Goal: Task Accomplishment & Management: Manage account settings

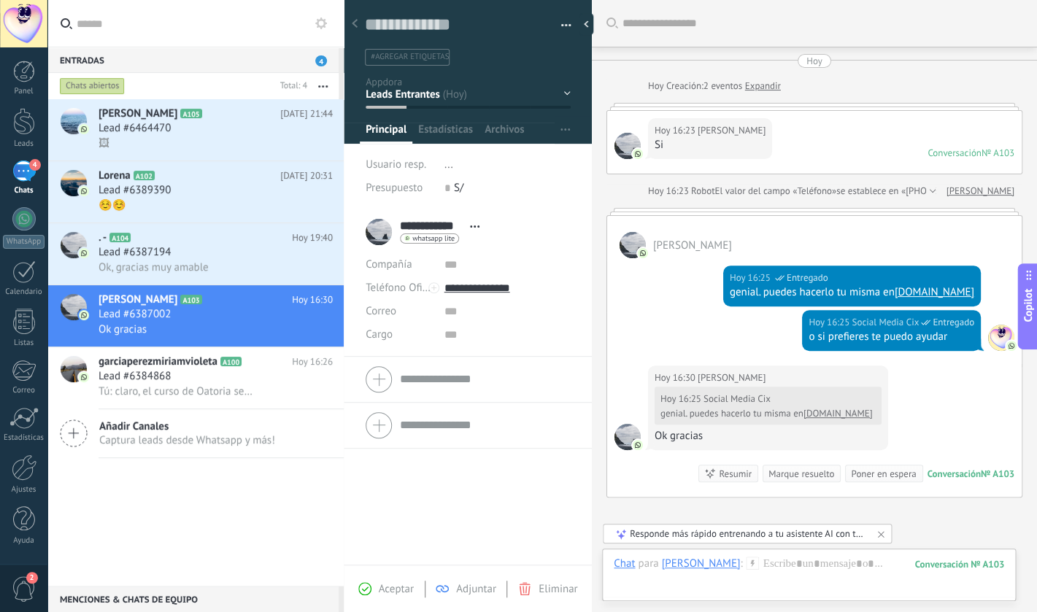
scroll to position [22, 0]
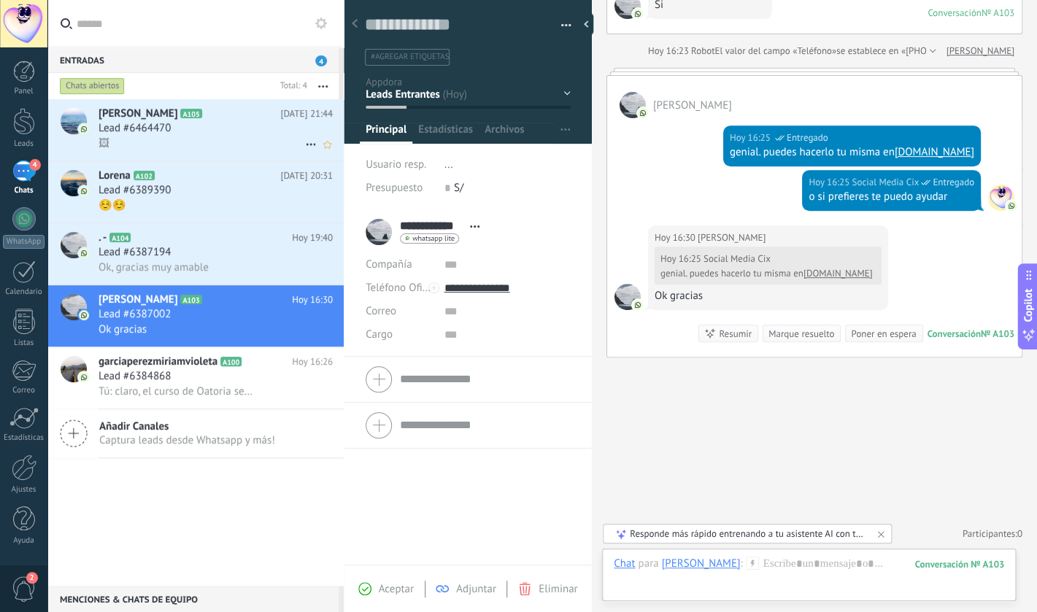
click at [230, 128] on div "Lead #6464470" at bounding box center [215, 128] width 234 height 15
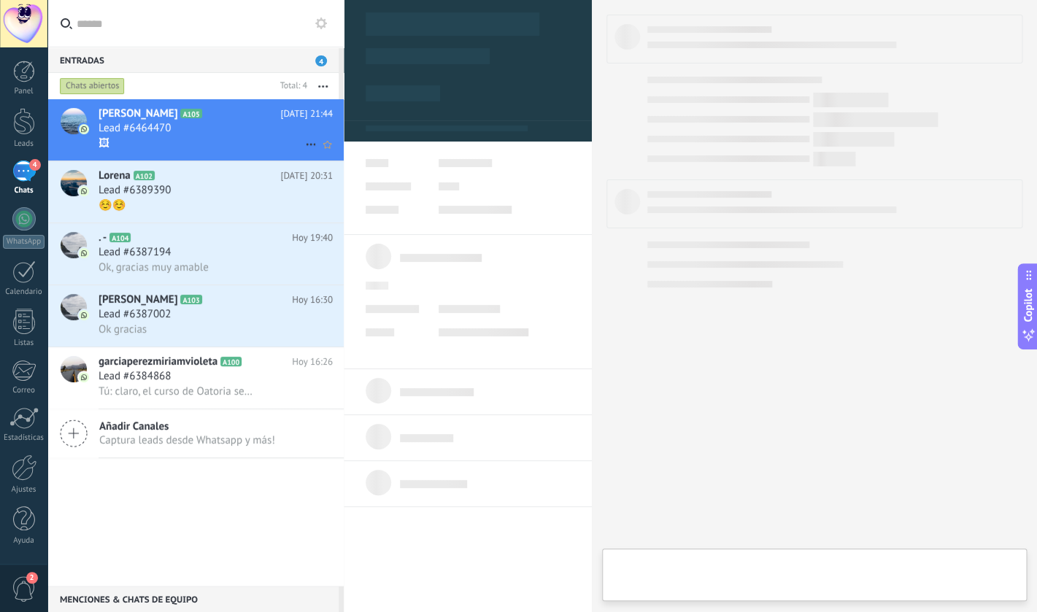
type textarea "**********"
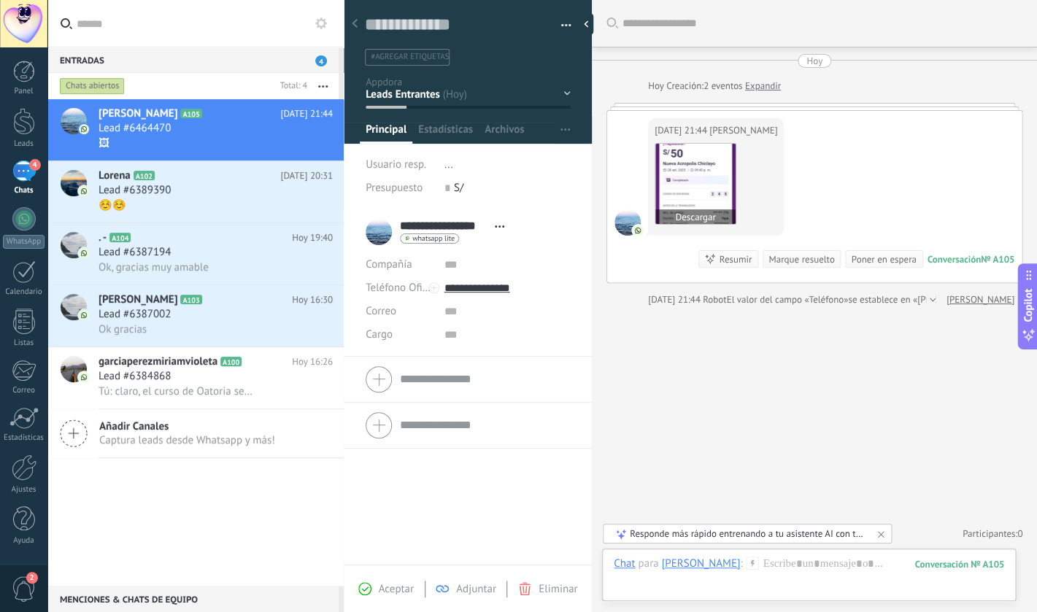
click at [703, 206] on img at bounding box center [695, 184] width 80 height 80
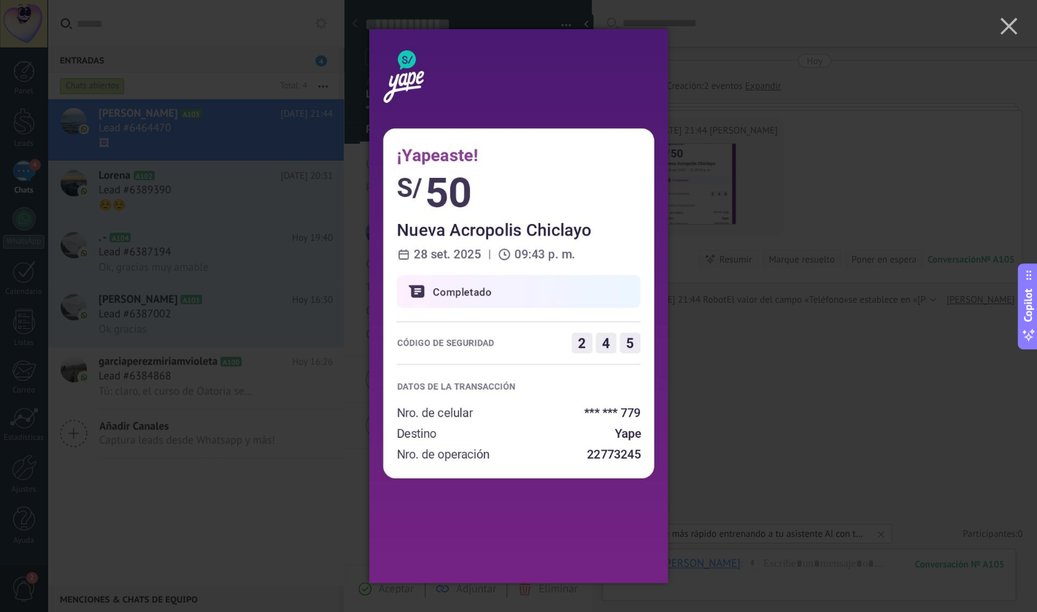
click at [784, 369] on div at bounding box center [518, 306] width 1037 height 612
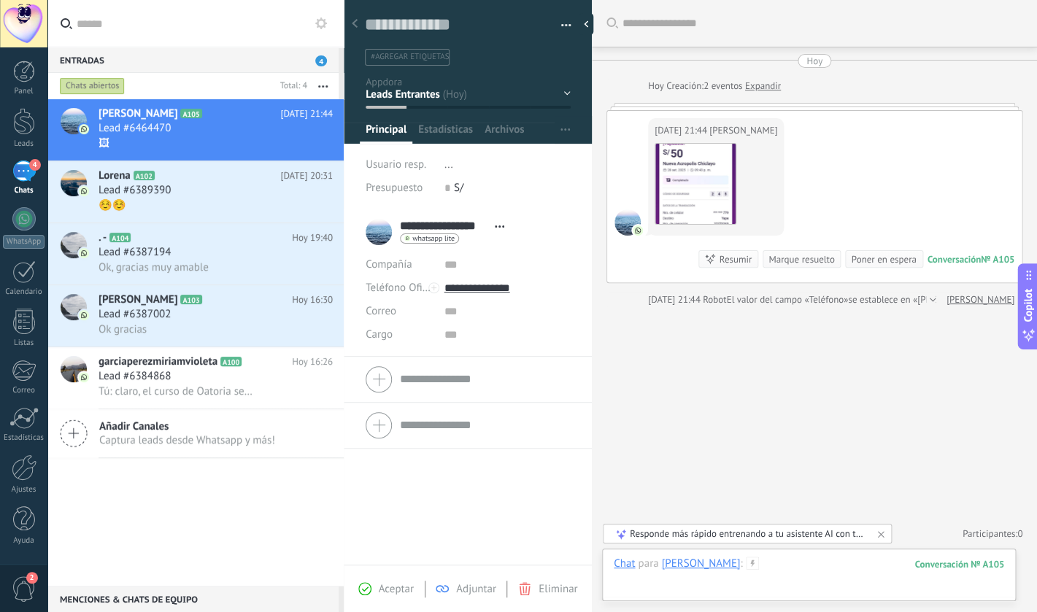
click at [813, 573] on div at bounding box center [809, 579] width 390 height 44
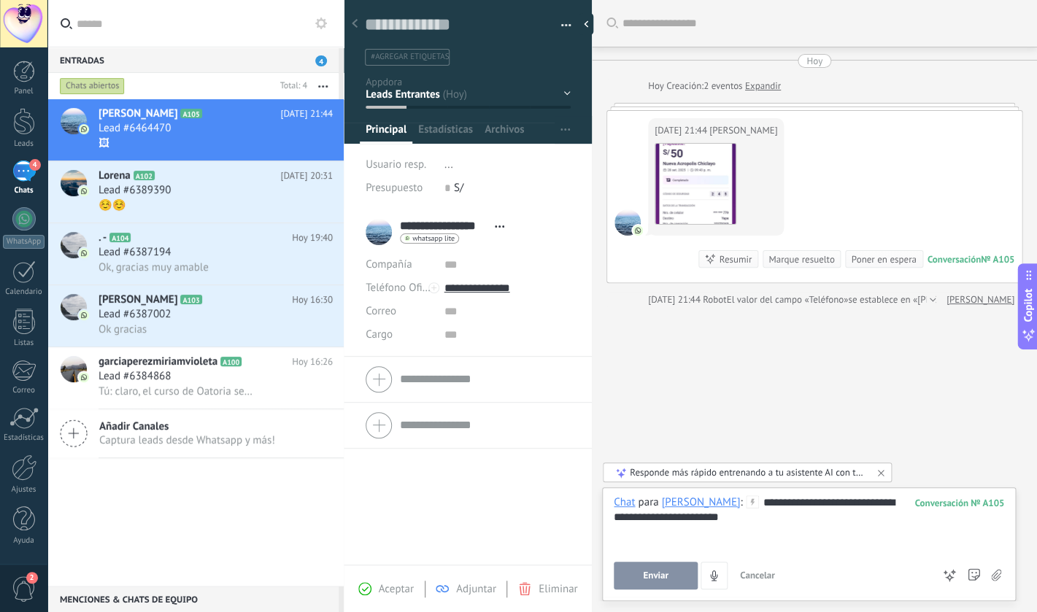
click at [649, 584] on button "Enviar" at bounding box center [656, 576] width 84 height 28
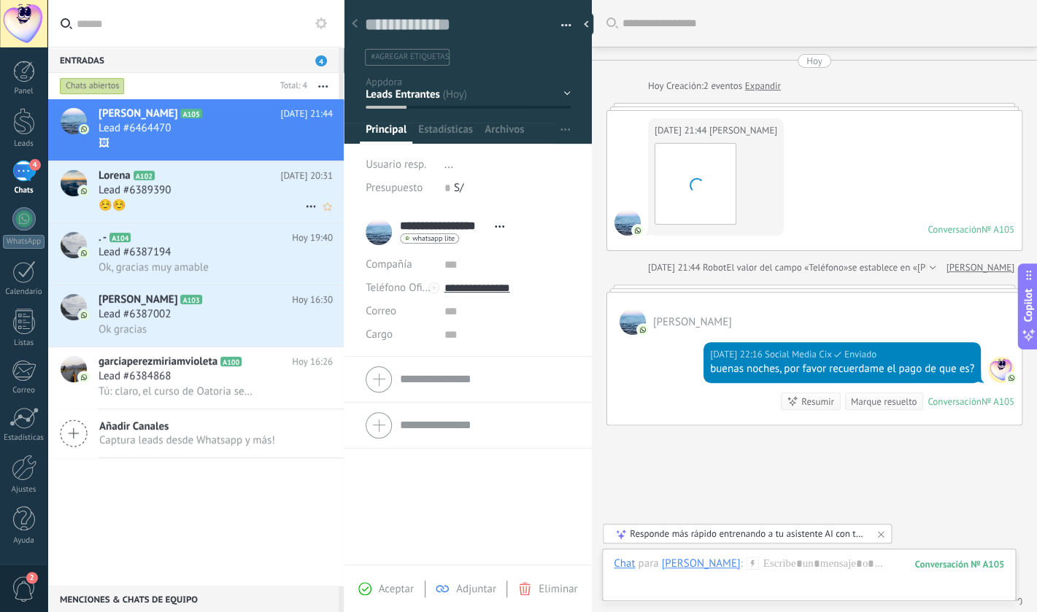
scroll to position [69, 0]
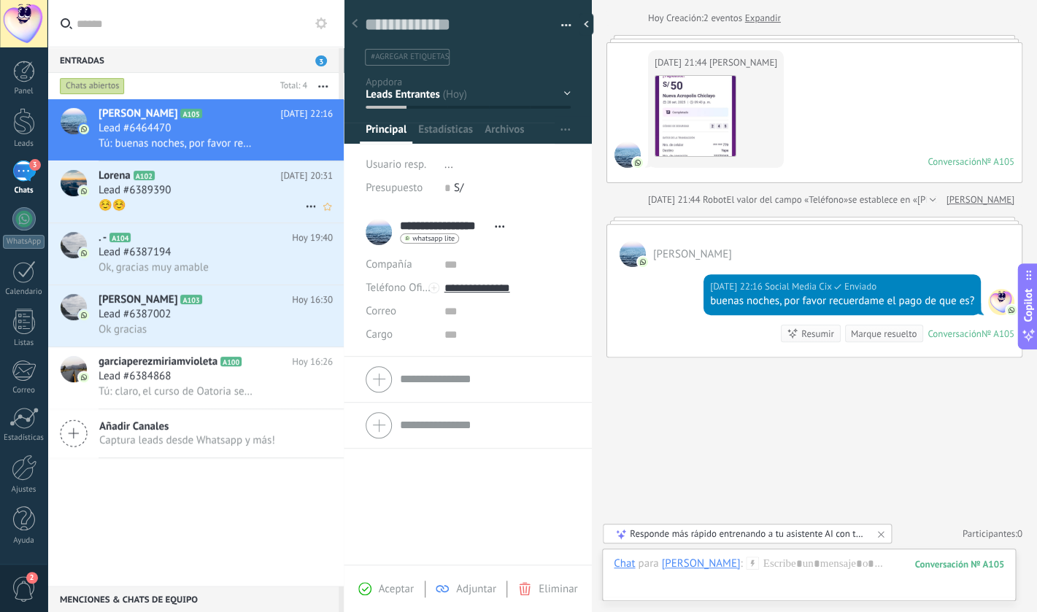
click at [209, 188] on div "Lead #6389390" at bounding box center [215, 190] width 234 height 15
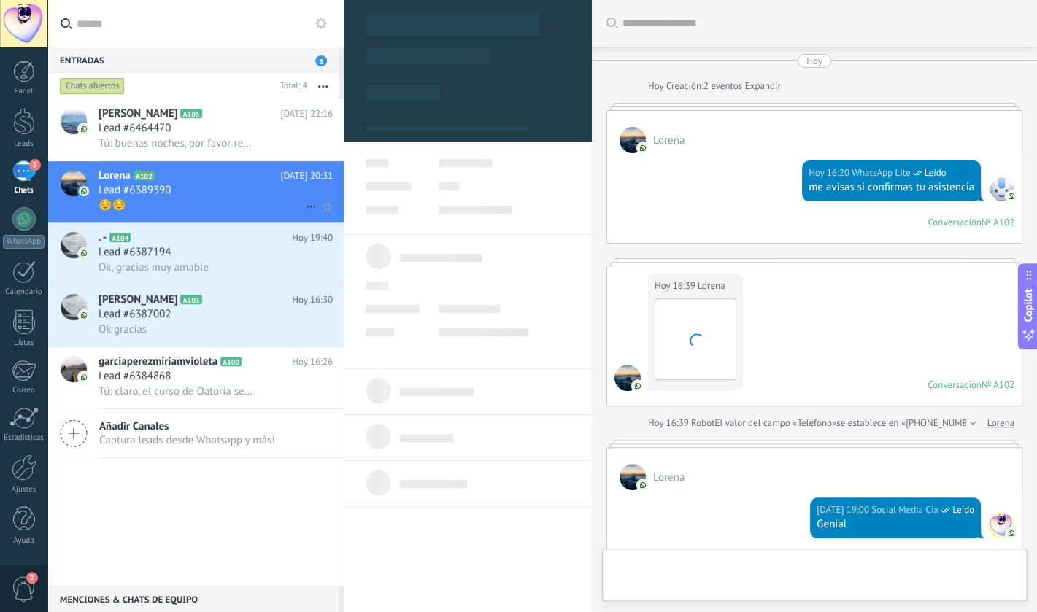
scroll to position [361, 0]
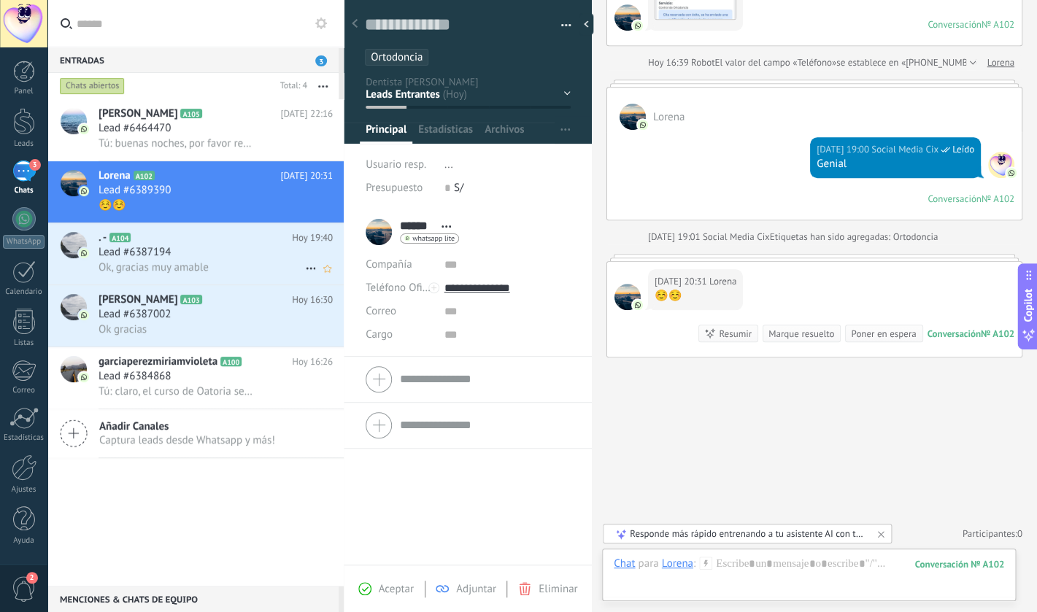
click at [198, 245] on h2 ". - A104" at bounding box center [194, 238] width 193 height 15
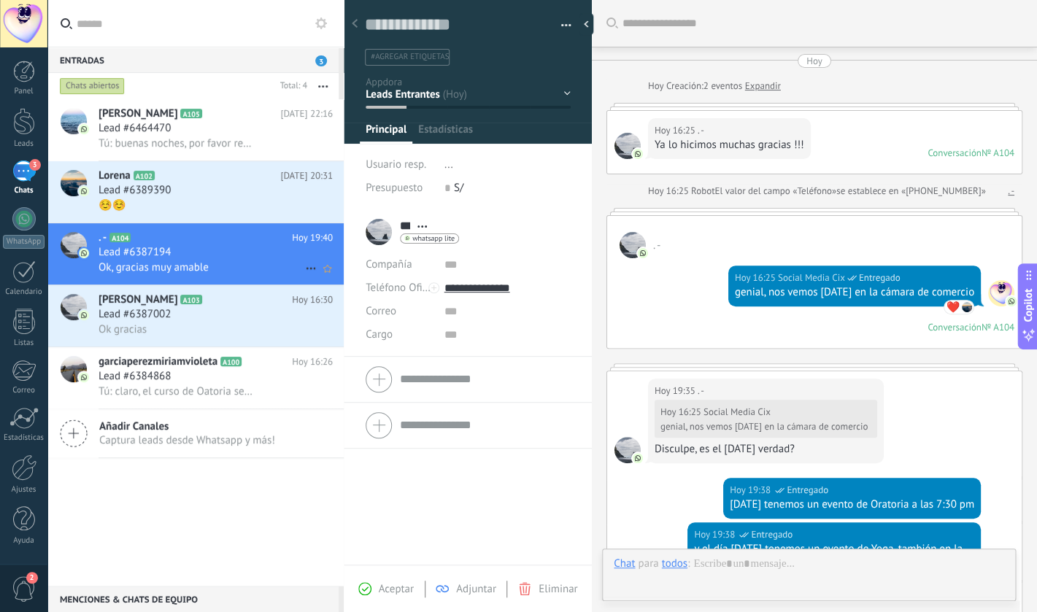
scroll to position [368, 0]
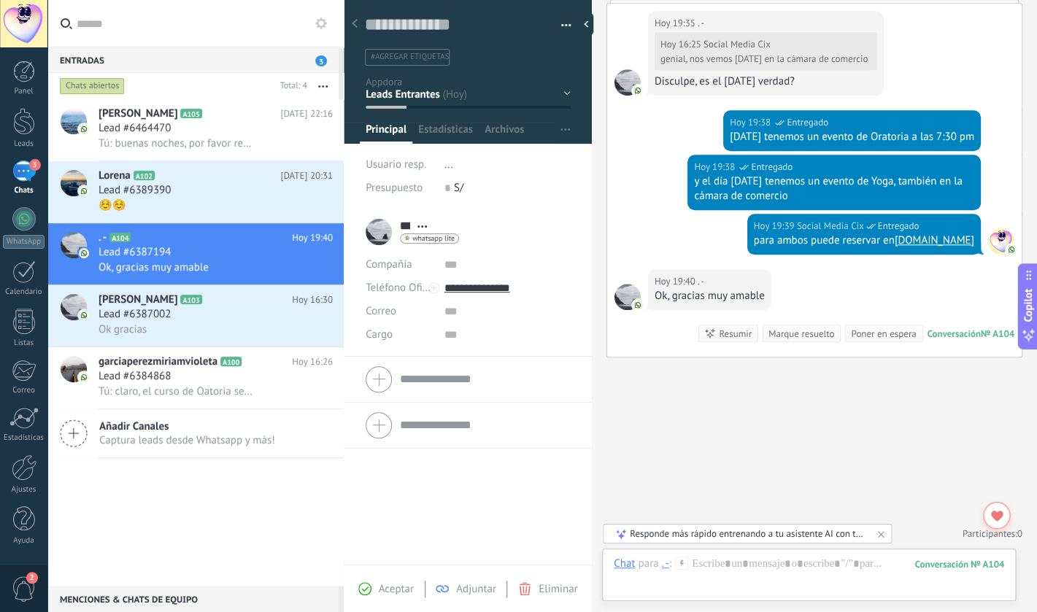
click at [781, 328] on div "Marque resuelto" at bounding box center [801, 334] width 66 height 14
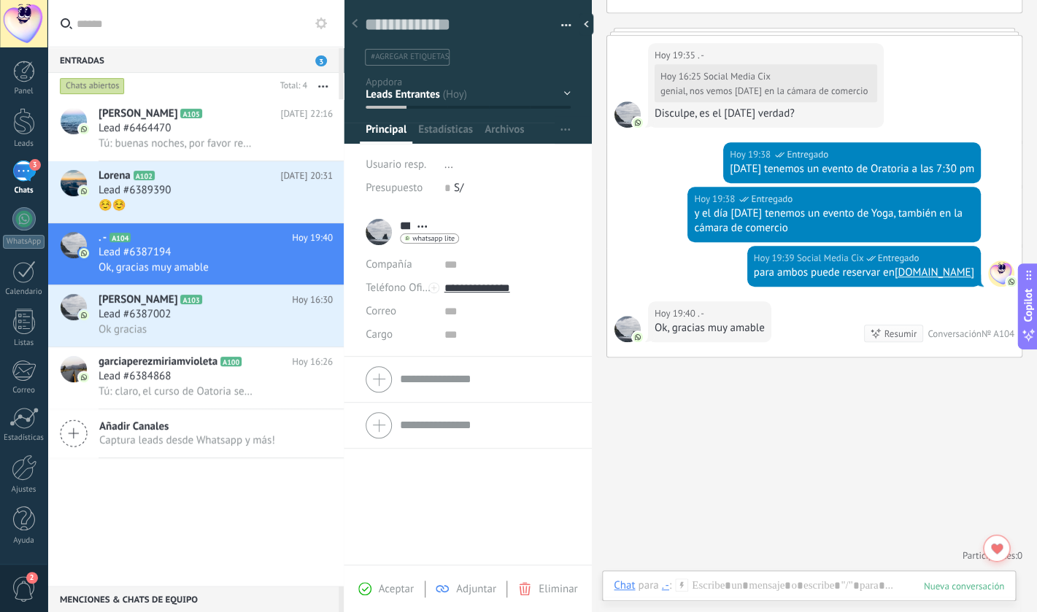
scroll to position [360, 0]
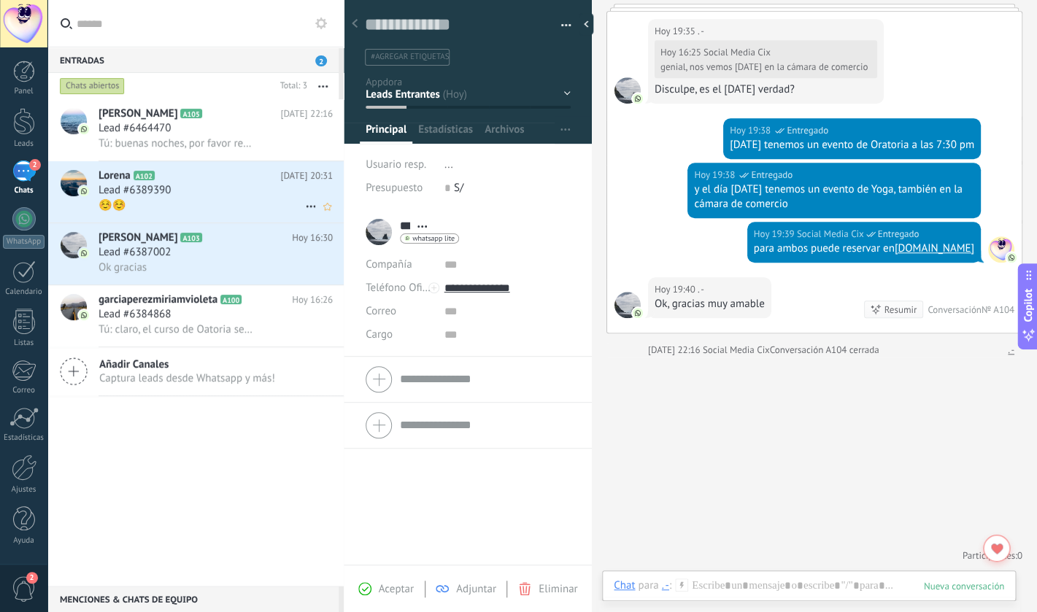
click at [158, 198] on span "Lead #6389390" at bounding box center [134, 190] width 72 height 15
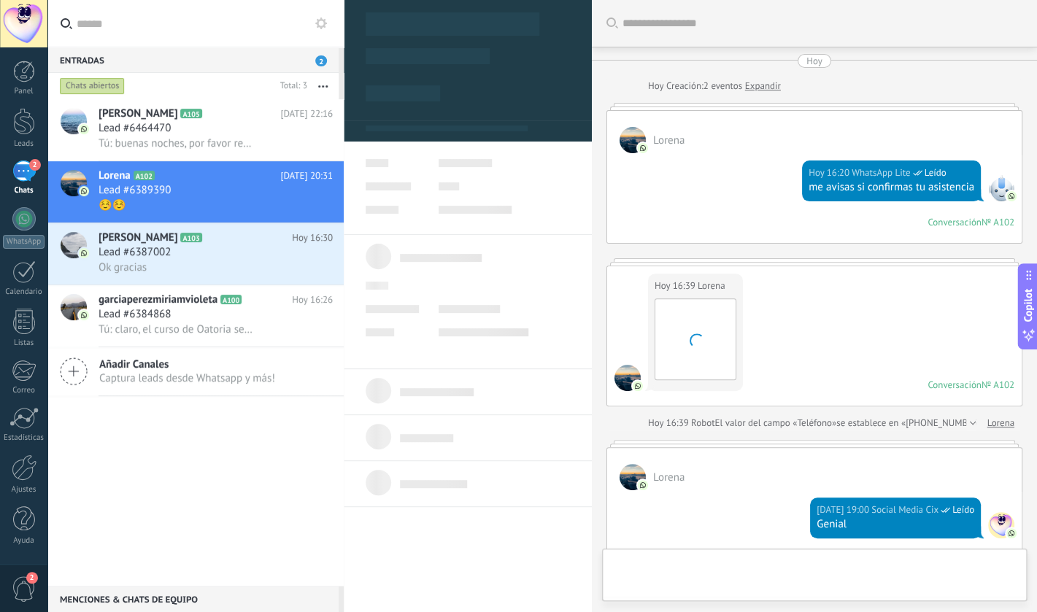
scroll to position [22, 0]
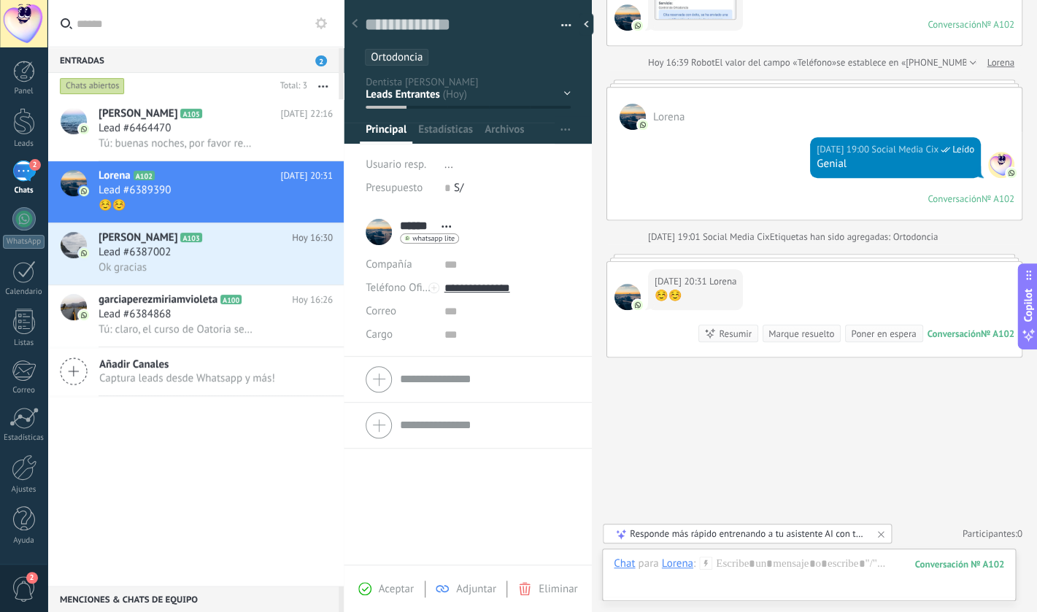
click at [792, 336] on div "Marque resuelto" at bounding box center [801, 334] width 66 height 14
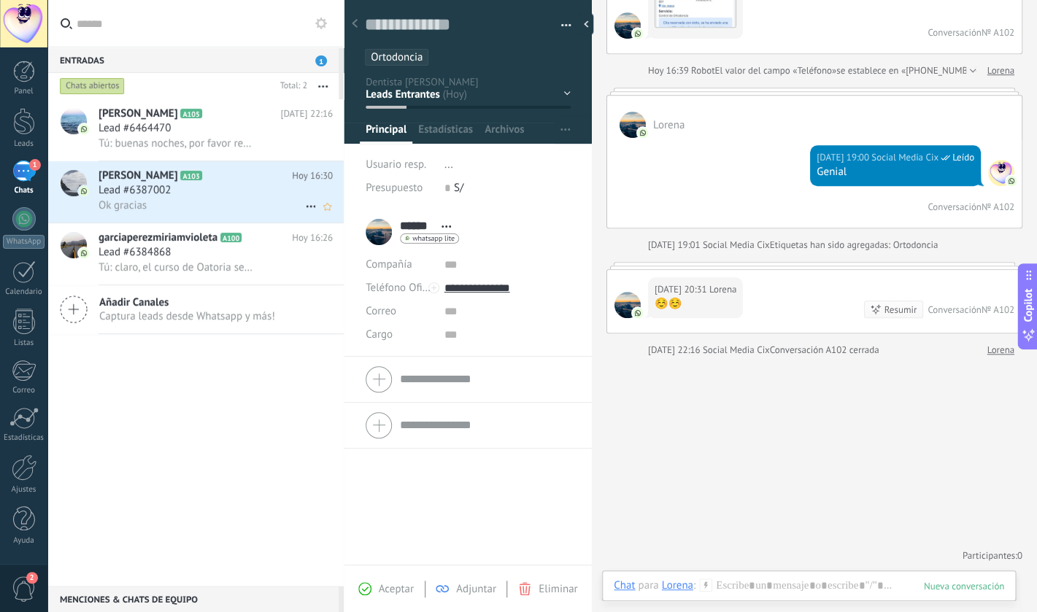
click at [228, 206] on div "Ok gracias" at bounding box center [215, 205] width 234 height 15
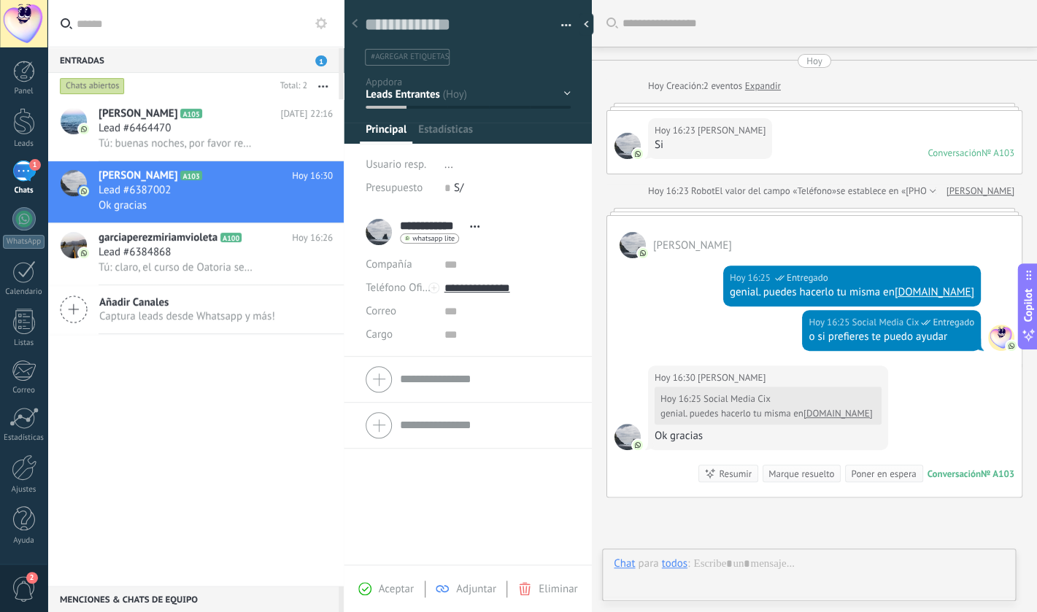
scroll to position [141, 0]
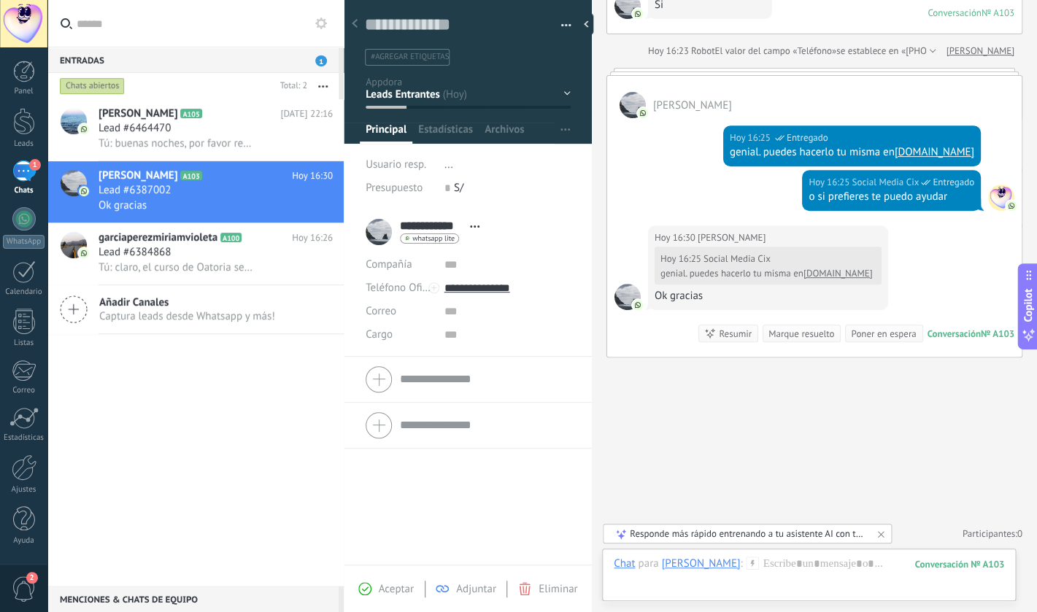
click at [791, 334] on div "Marque resuelto" at bounding box center [801, 334] width 66 height 14
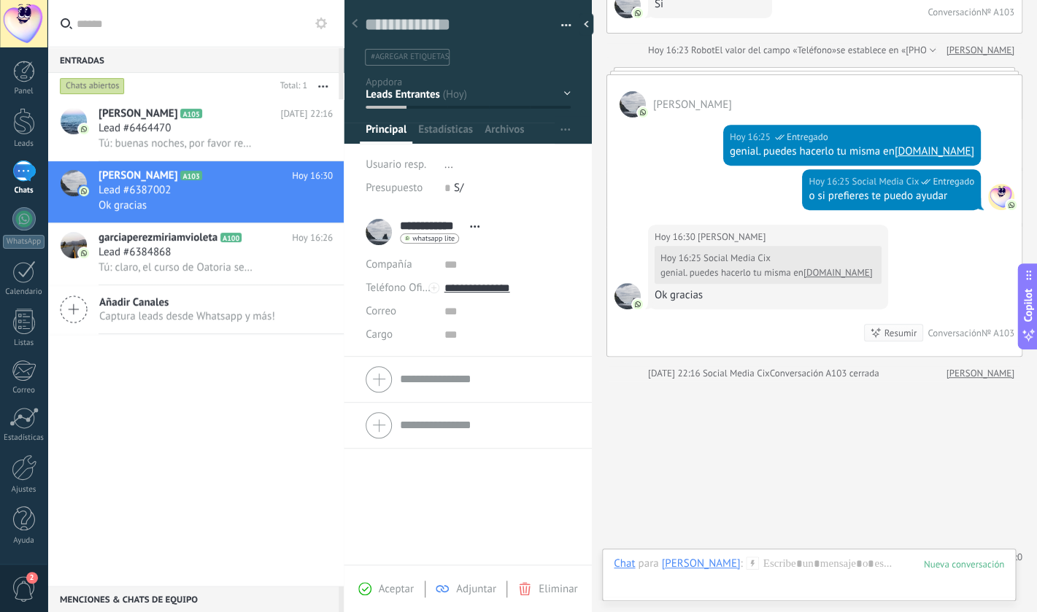
scroll to position [165, 0]
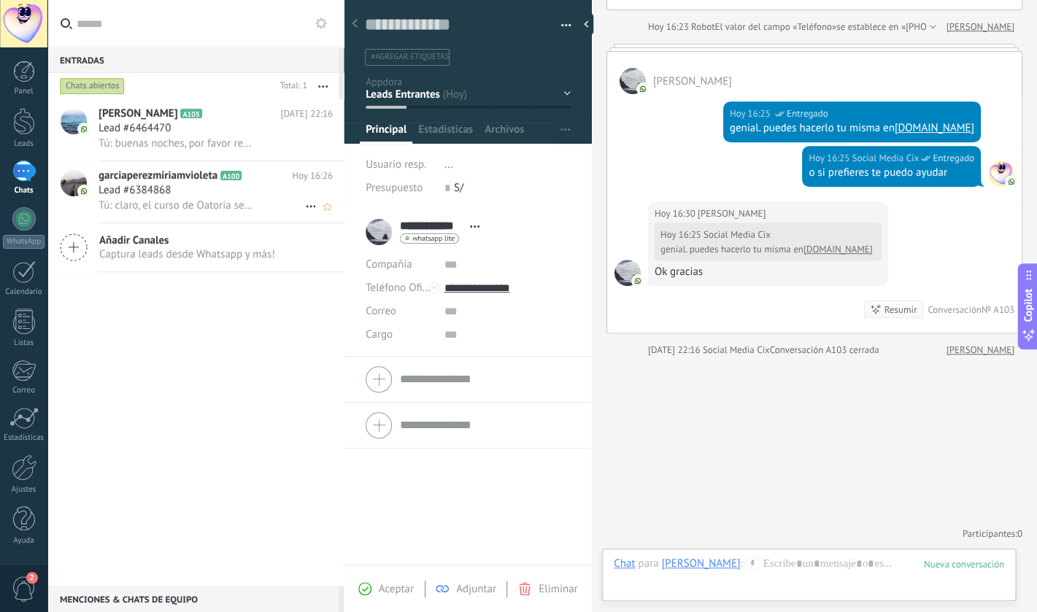
click at [198, 206] on span "Tú: claro, el curso de Oatoria se desarrollará [DATE] 6 pm en nuestra sede de […" at bounding box center [175, 205] width 154 height 14
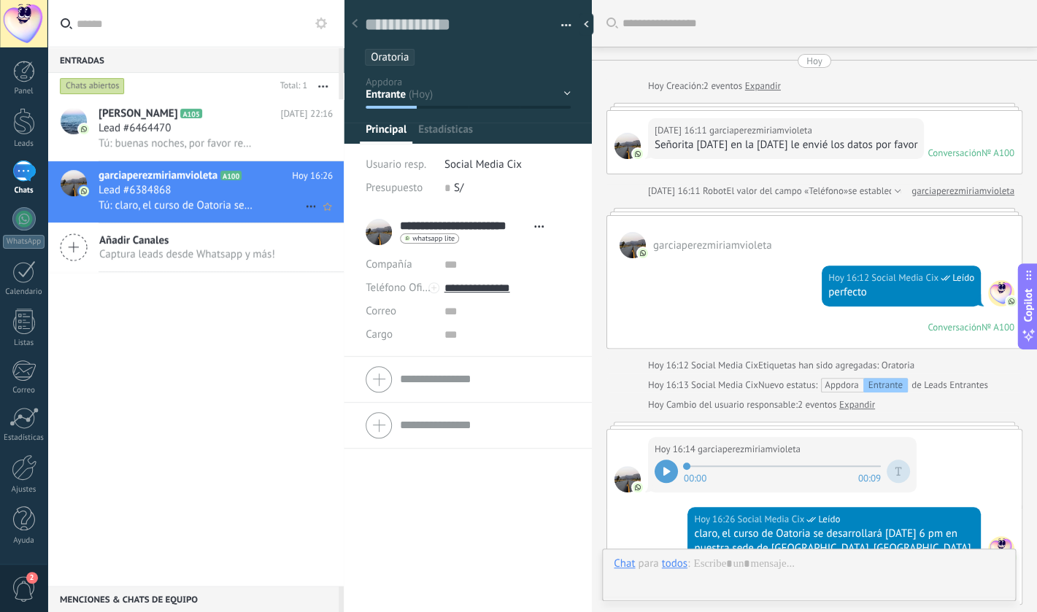
scroll to position [290, 0]
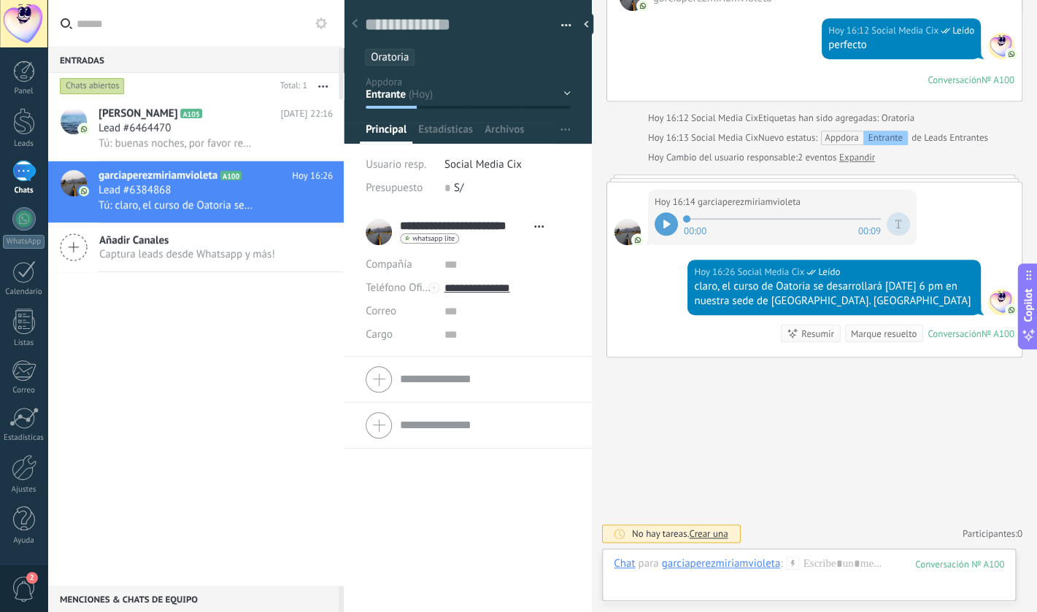
click at [31, 176] on div "1" at bounding box center [23, 171] width 23 height 21
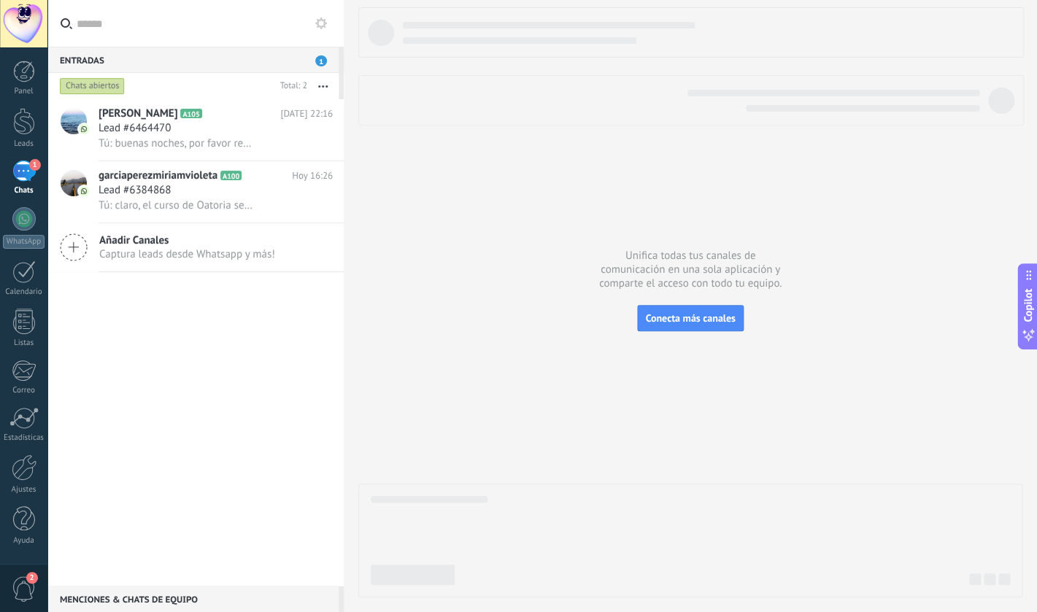
click at [88, 65] on div "Entradas 1" at bounding box center [192, 60] width 291 height 26
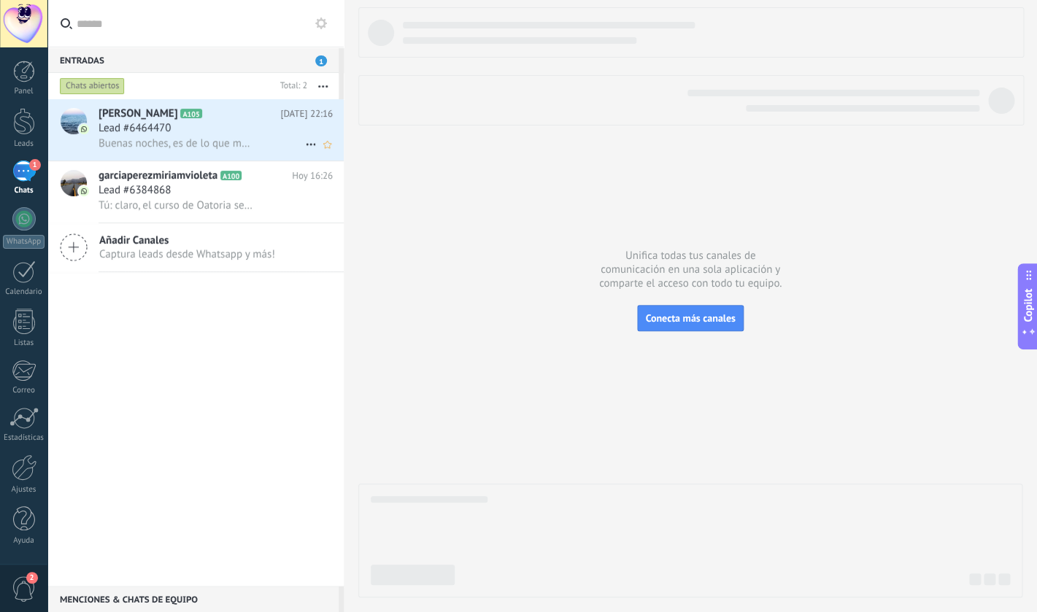
click at [270, 132] on div "Lead #6464470" at bounding box center [215, 128] width 234 height 15
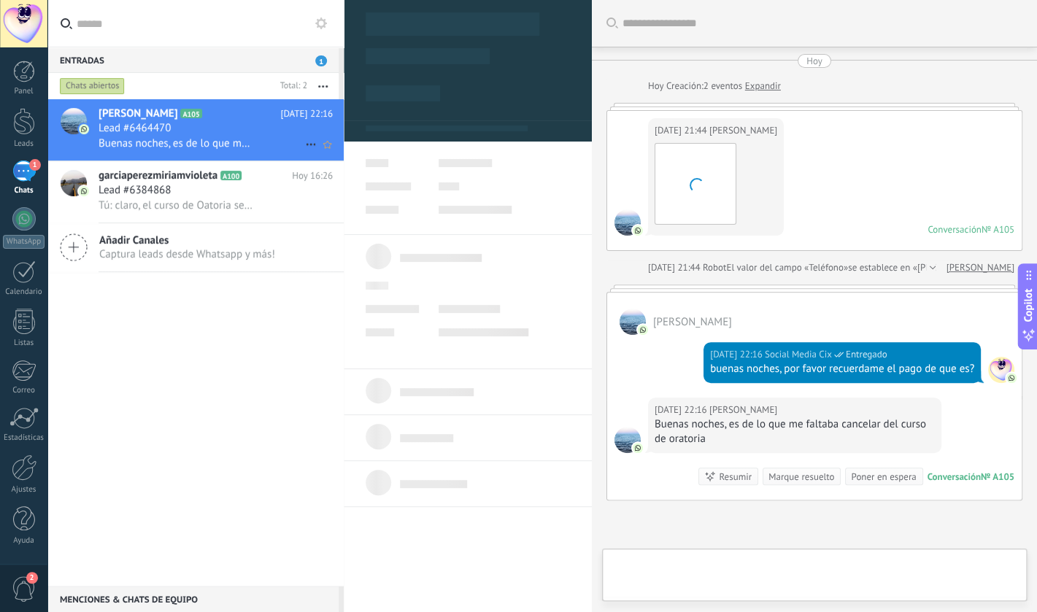
scroll to position [144, 0]
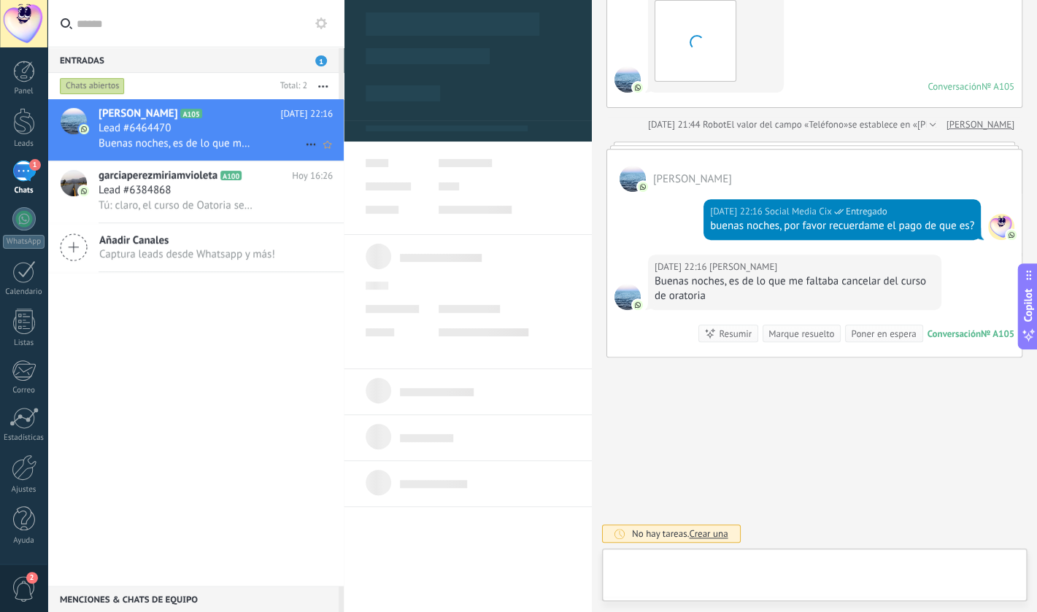
type textarea "**********"
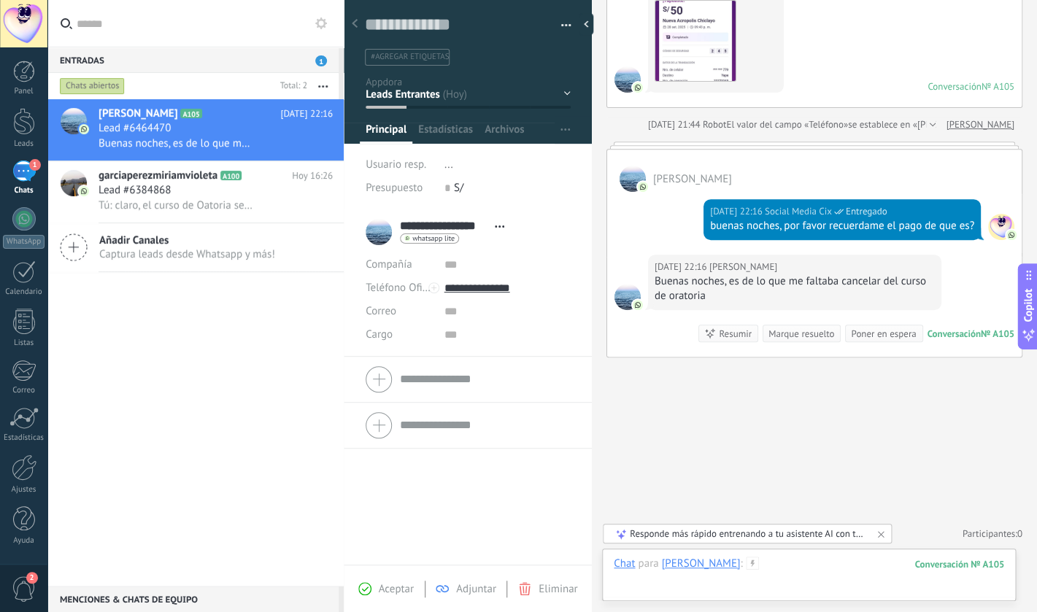
click at [827, 567] on div at bounding box center [809, 579] width 390 height 44
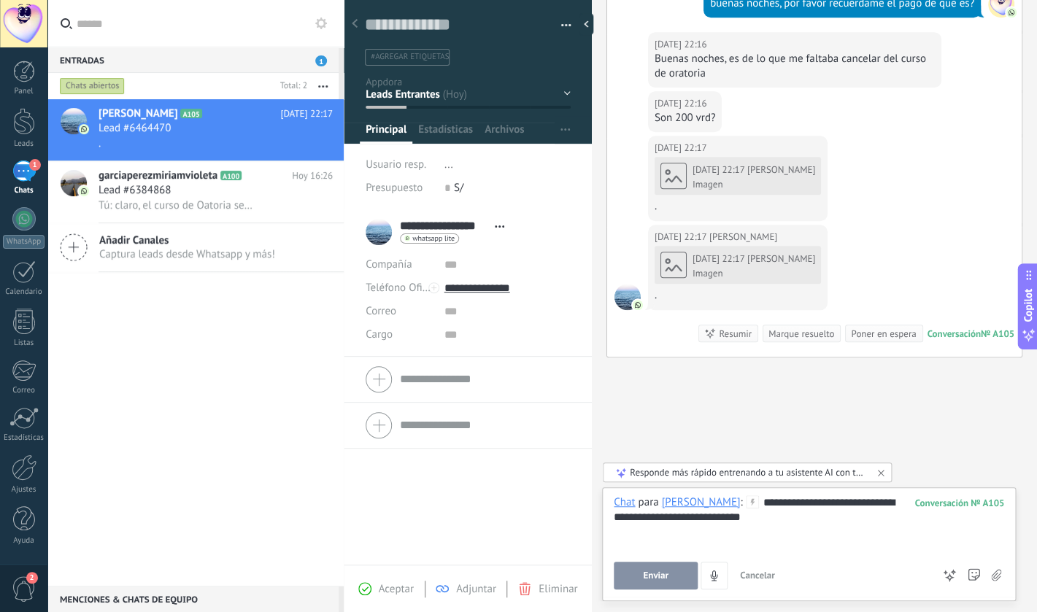
scroll to position [455, 0]
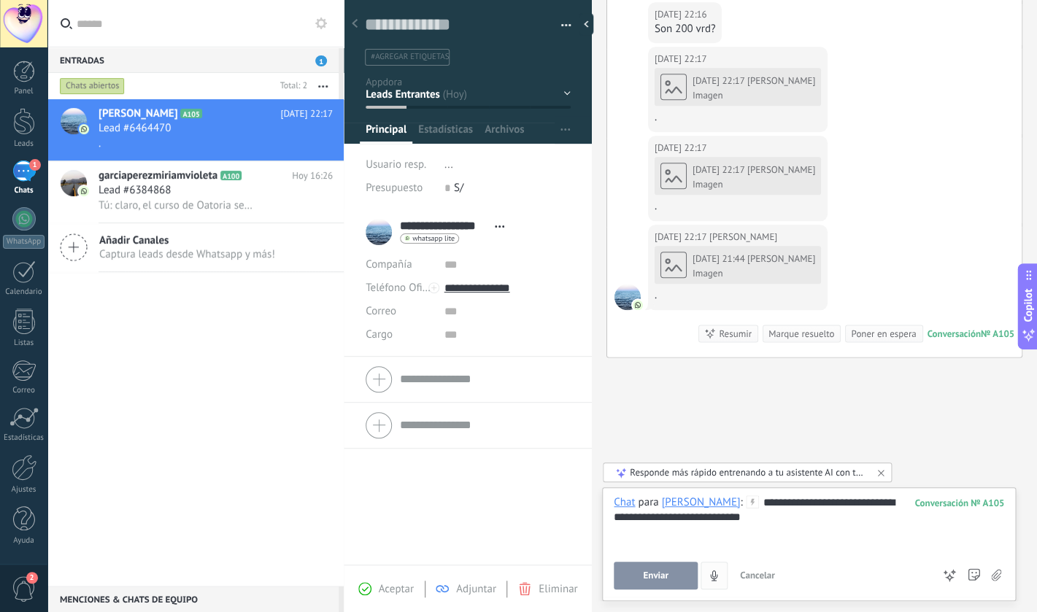
click at [665, 576] on span "Enviar" at bounding box center [656, 576] width 26 height 10
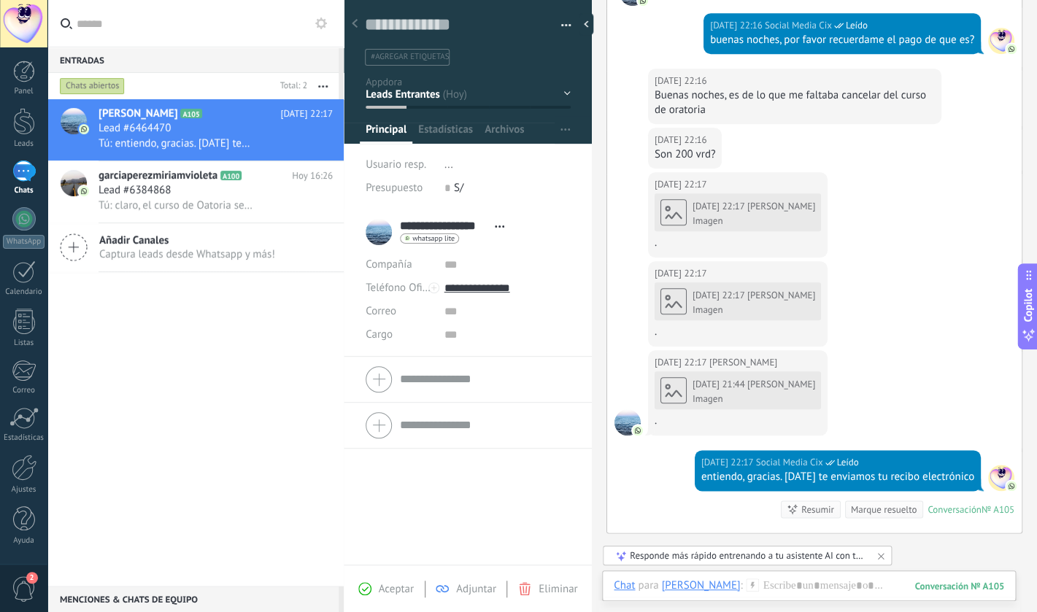
scroll to position [301, 0]
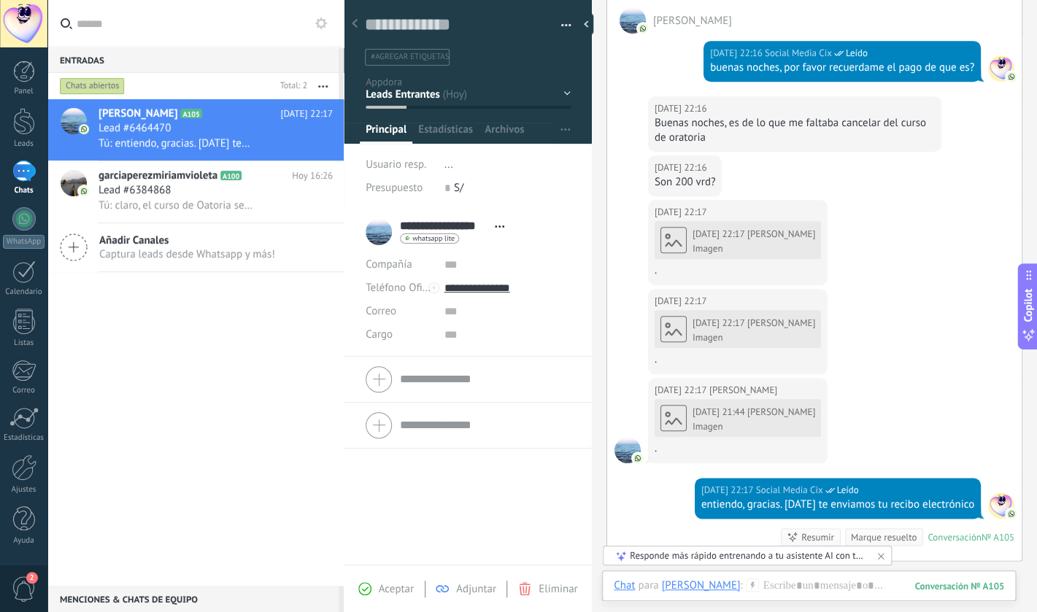
click at [714, 244] on div "[DATE] 22:17 [PERSON_NAME] Imagen ." at bounding box center [737, 249] width 166 height 59
click at [684, 241] on div "[DATE] 22:17 [PERSON_NAME] Imagen ." at bounding box center [737, 249] width 166 height 59
click at [731, 245] on div "[DATE] 22:17 [PERSON_NAME] Imagen ." at bounding box center [737, 249] width 166 height 59
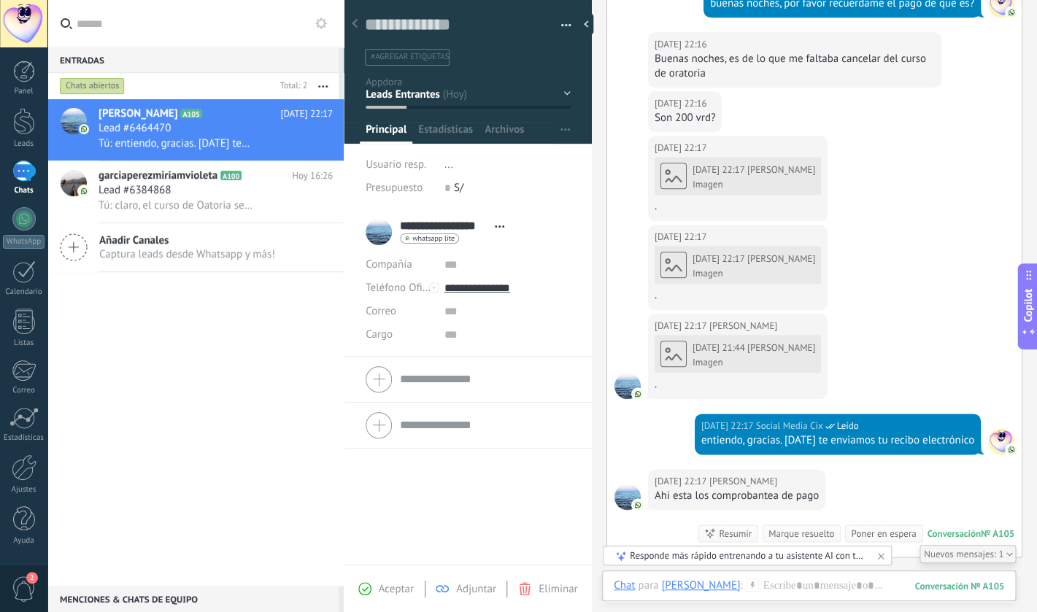
click at [720, 249] on div "[DATE] 22:17 [PERSON_NAME] Imagen ." at bounding box center [737, 273] width 166 height 59
click at [774, 353] on span "[PERSON_NAME]" at bounding box center [781, 347] width 68 height 12
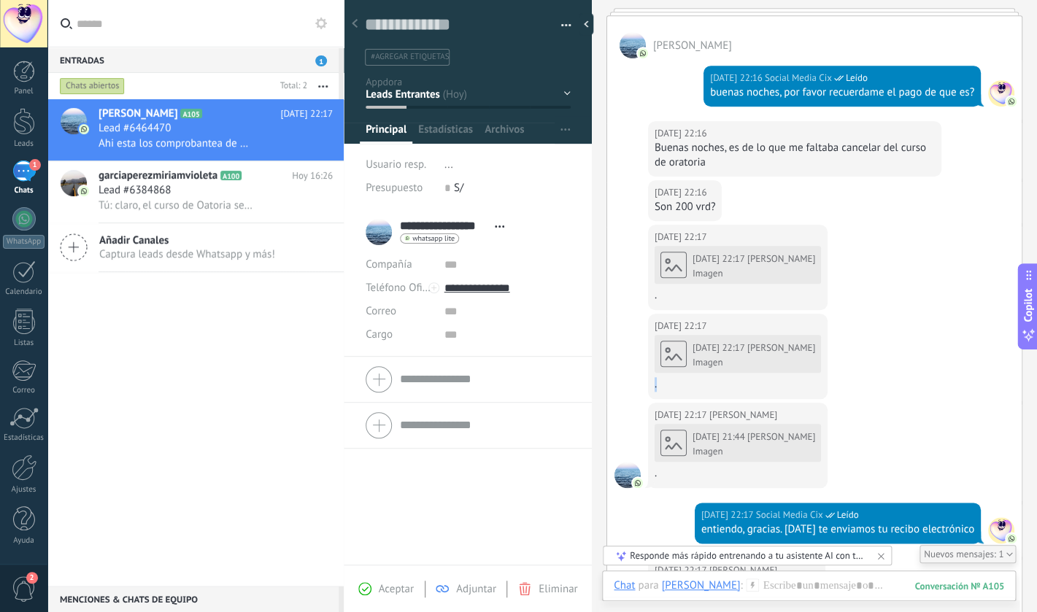
scroll to position [277, 0]
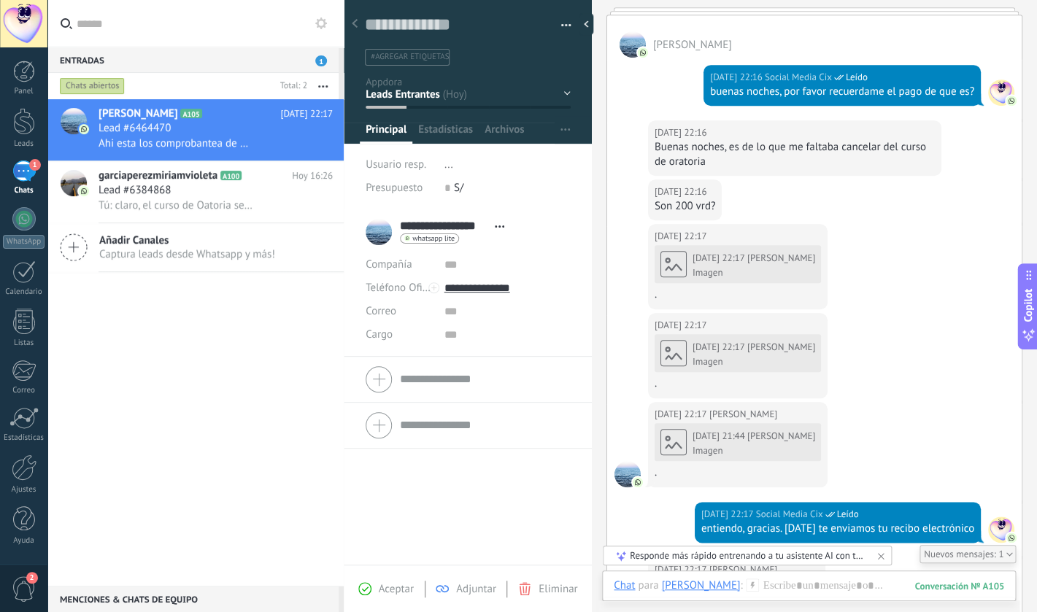
click at [707, 277] on div "[DATE] 22:17 [PERSON_NAME] Imagen ." at bounding box center [737, 273] width 166 height 59
click at [710, 436] on div "Contestar Reenviar Copiar enlace" at bounding box center [746, 477] width 108 height 109
click at [706, 351] on div "[DATE] 22:17 [PERSON_NAME] Imagen ." at bounding box center [737, 362] width 166 height 59
click at [703, 222] on div "Contestar" at bounding box center [708, 216] width 107 height 26
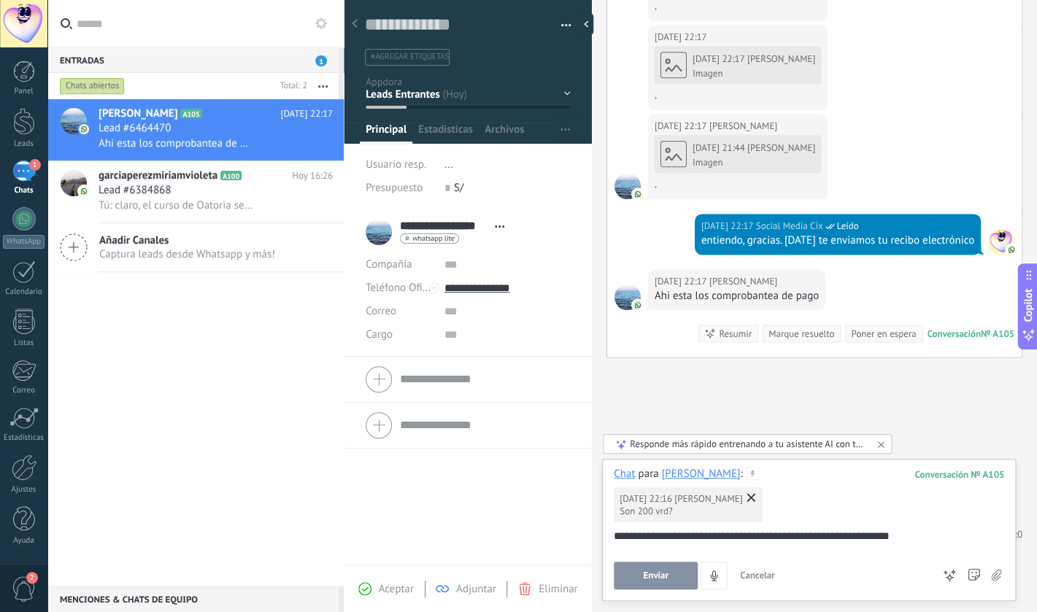
click at [653, 579] on span "Enviar" at bounding box center [656, 576] width 26 height 10
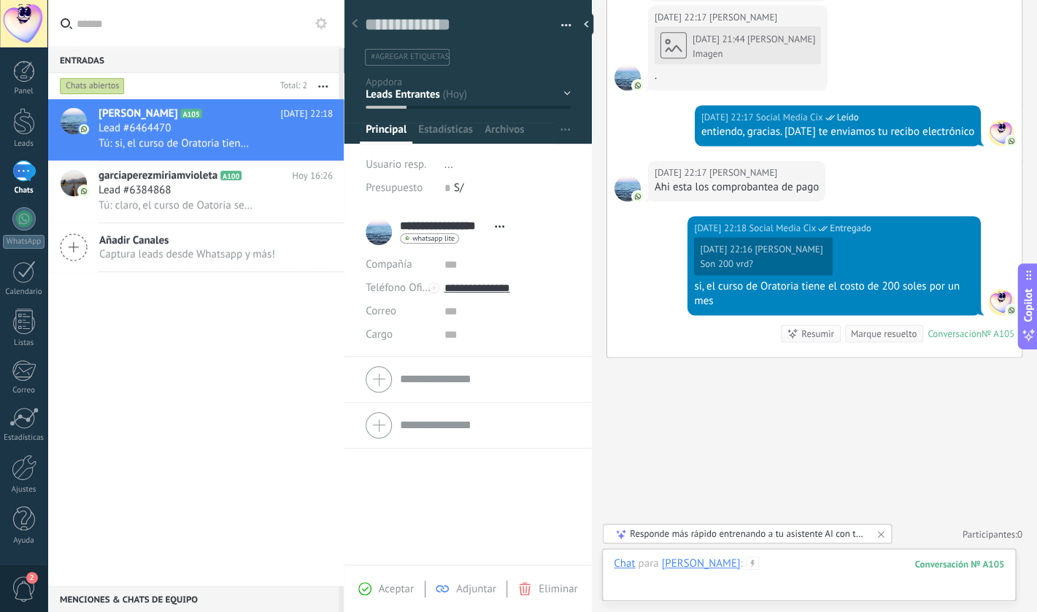
click at [794, 571] on div at bounding box center [809, 579] width 390 height 44
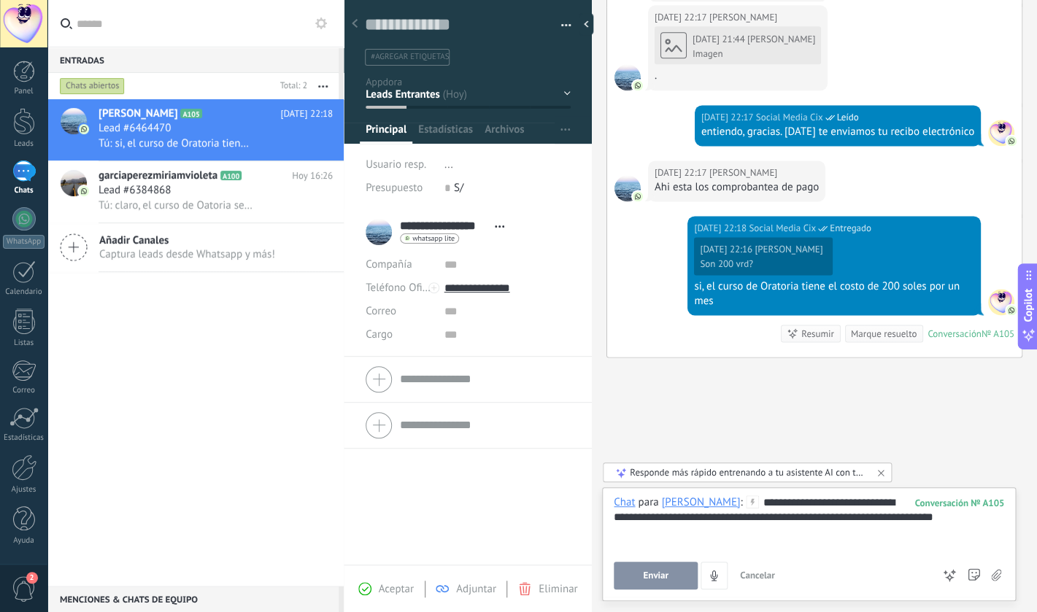
click at [660, 578] on span "Enviar" at bounding box center [656, 576] width 26 height 10
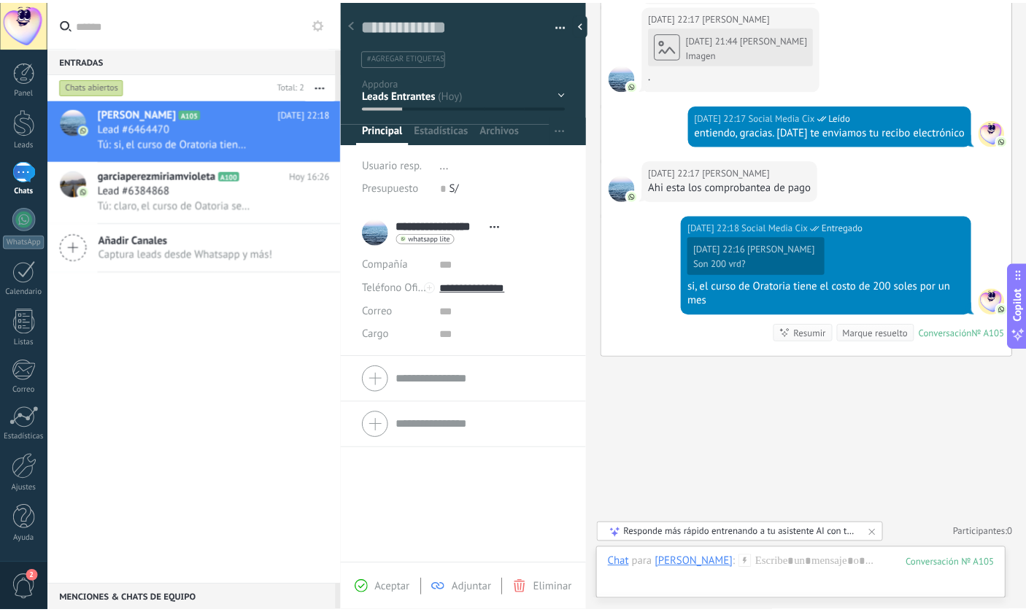
scroll to position [749, 0]
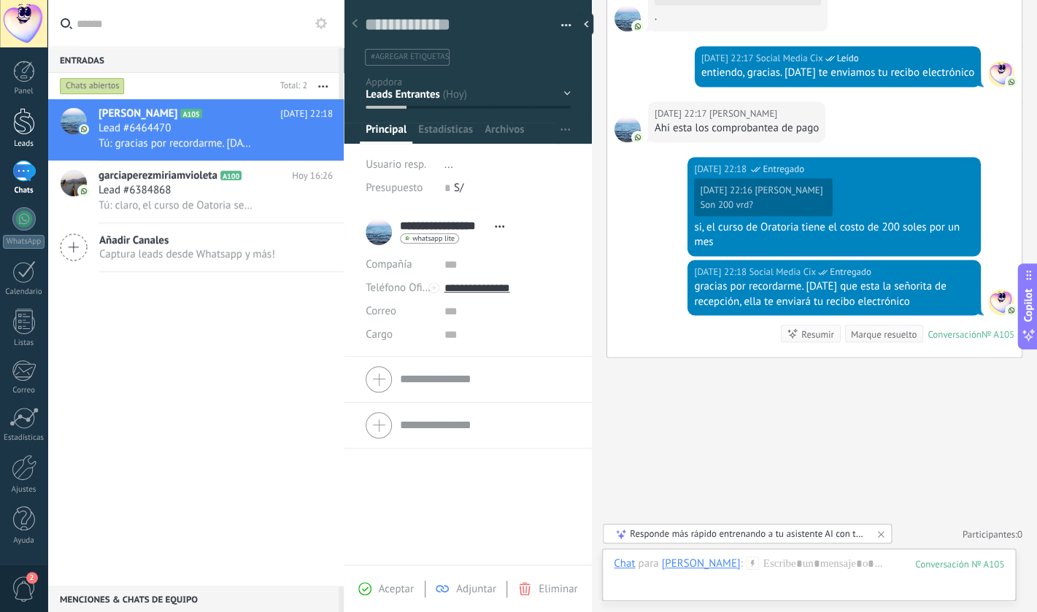
click at [30, 134] on div at bounding box center [24, 121] width 22 height 27
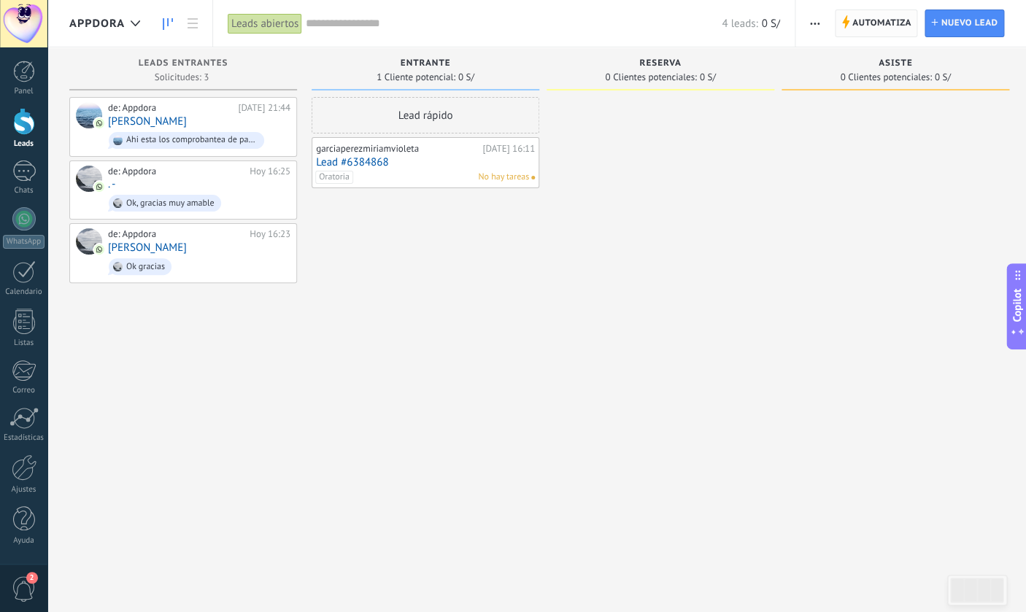
click at [881, 22] on span "Automatiza" at bounding box center [881, 23] width 59 height 26
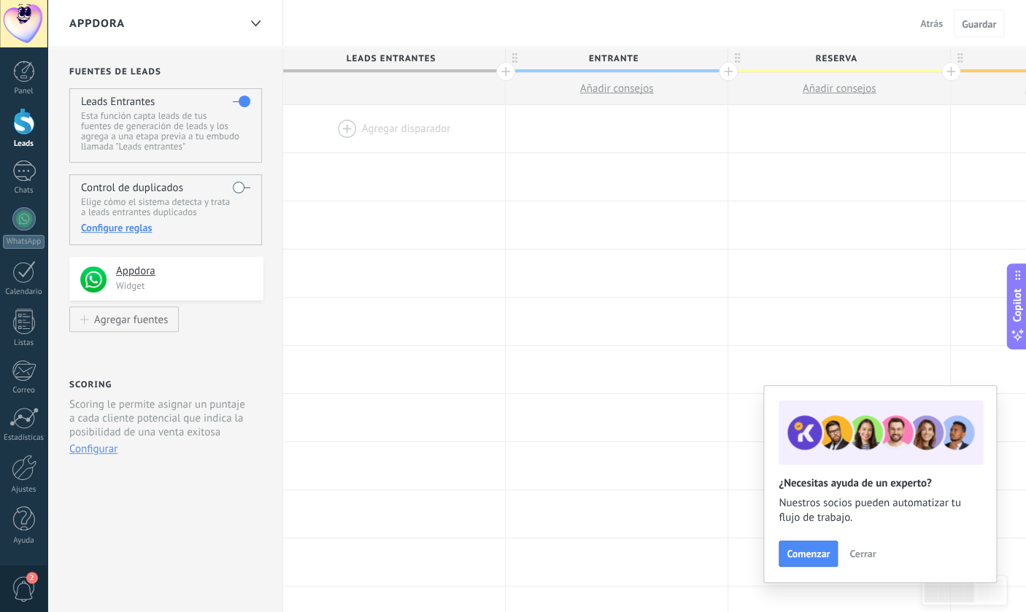
click at [603, 62] on span "Entrante" at bounding box center [613, 58] width 215 height 23
click at [603, 62] on input "********" at bounding box center [613, 58] width 193 height 22
type input "********"
click at [974, 29] on span "Guardar" at bounding box center [979, 24] width 34 height 10
click at [232, 29] on div "Appdora" at bounding box center [153, 23] width 169 height 47
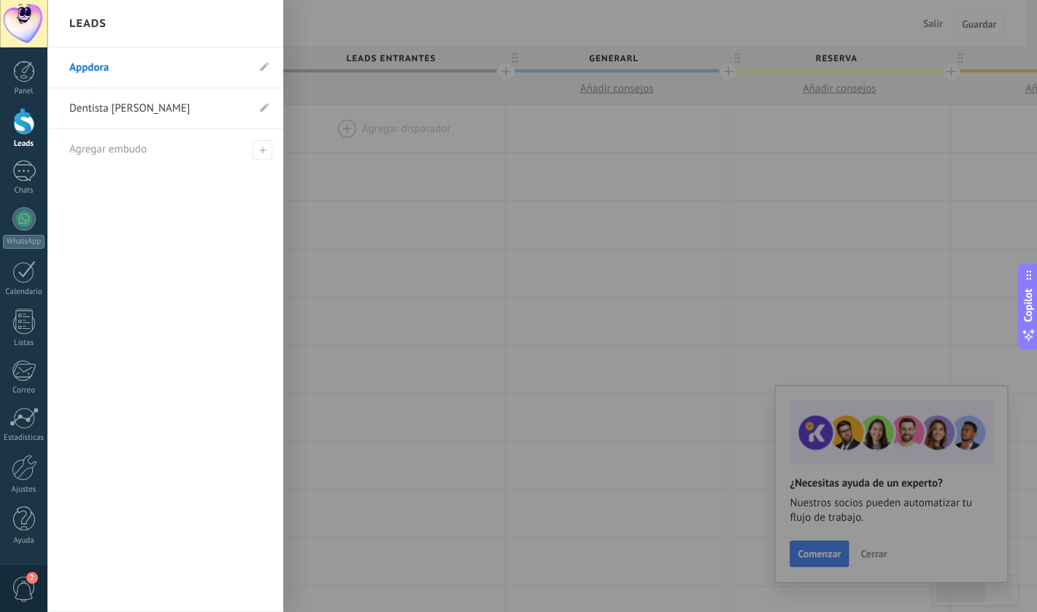
click at [171, 104] on link "Dentista [PERSON_NAME]" at bounding box center [157, 108] width 177 height 41
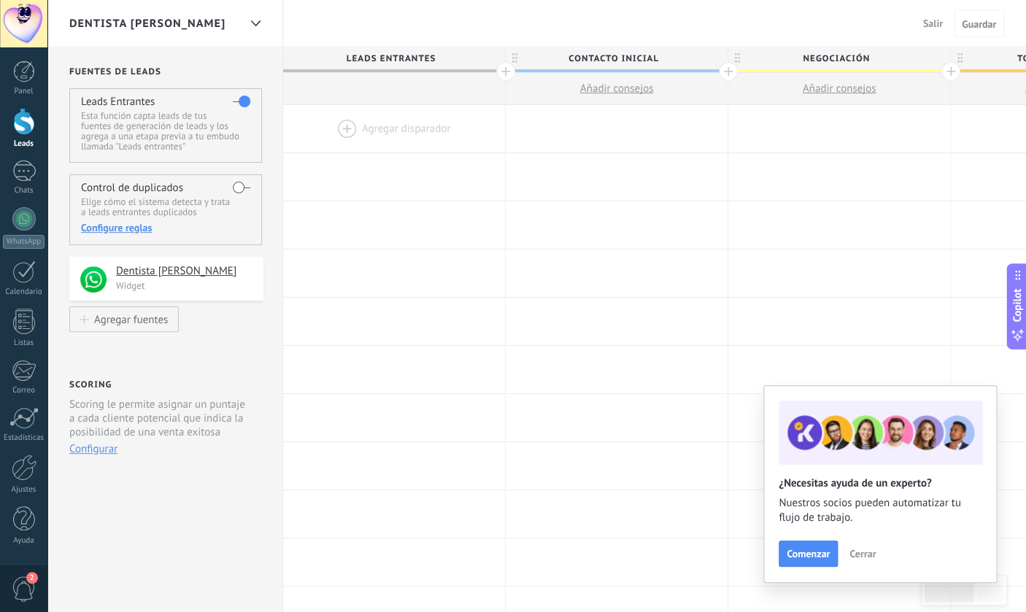
click at [244, 190] on label at bounding box center [242, 187] width 18 height 23
click at [211, 28] on div "Dentista [PERSON_NAME]" at bounding box center [153, 23] width 169 height 47
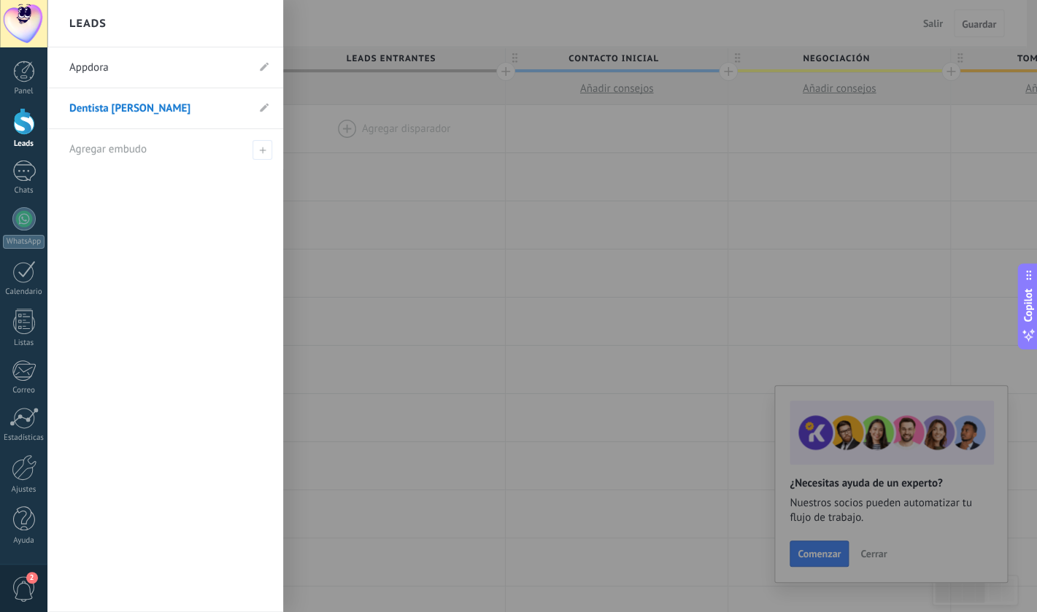
click at [151, 78] on link "Appdora" at bounding box center [157, 67] width 177 height 41
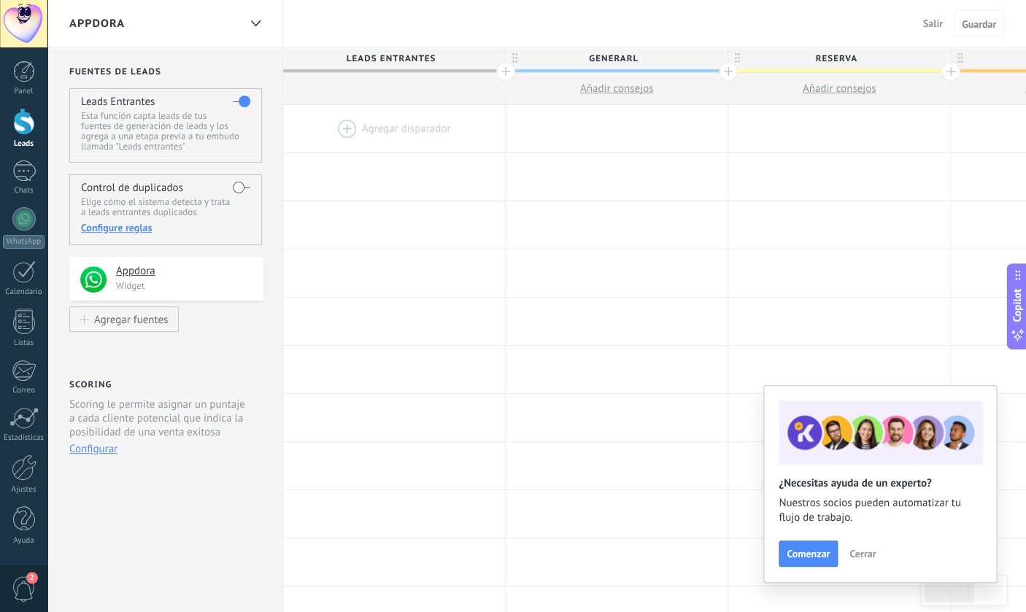
click at [246, 185] on label at bounding box center [242, 187] width 18 height 23
click at [28, 76] on div at bounding box center [24, 72] width 22 height 22
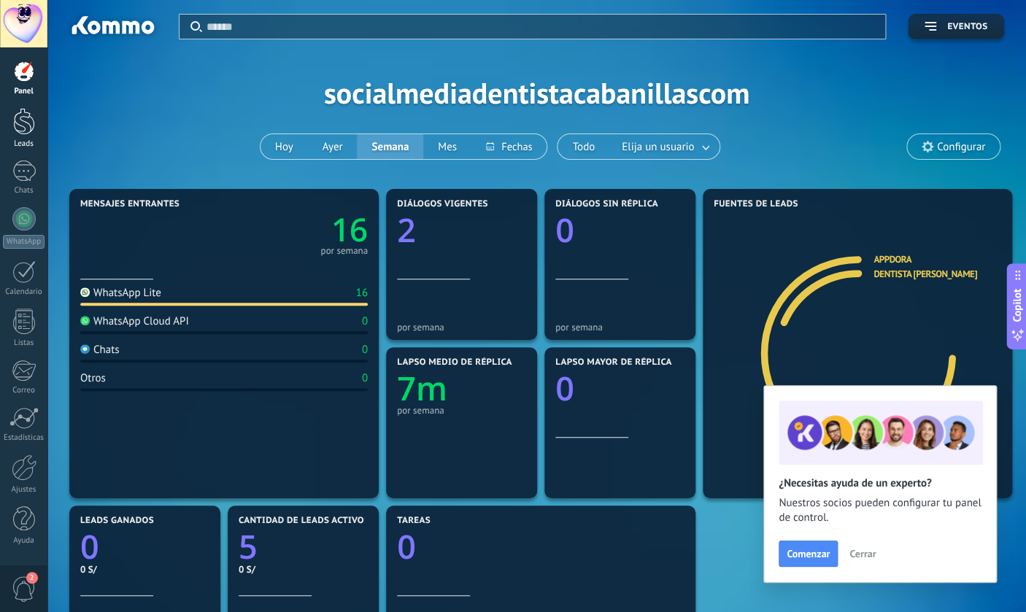
click at [22, 138] on div "Leads" at bounding box center [23, 128] width 47 height 41
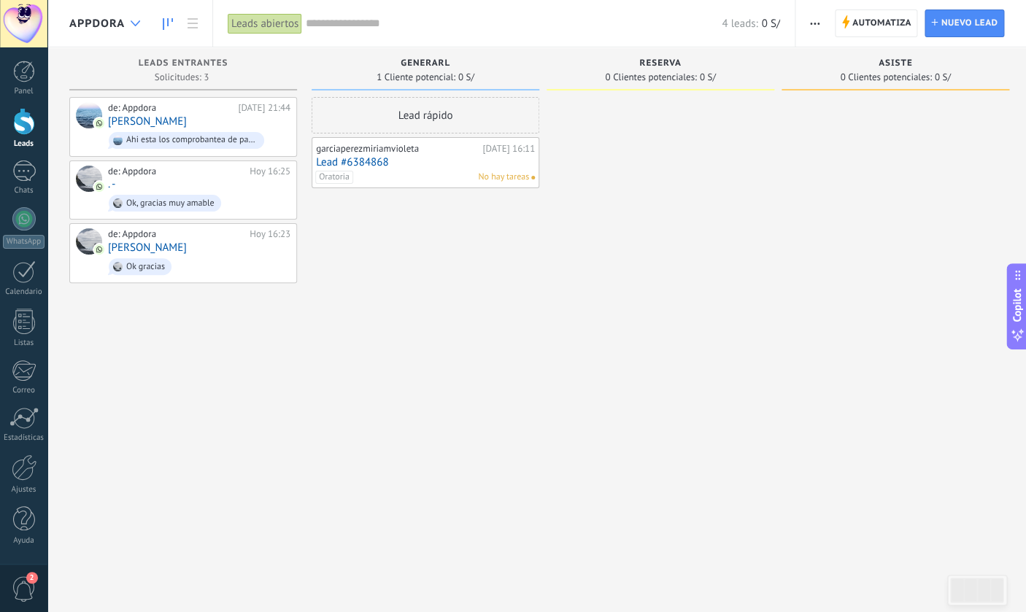
click at [139, 28] on div at bounding box center [135, 23] width 24 height 28
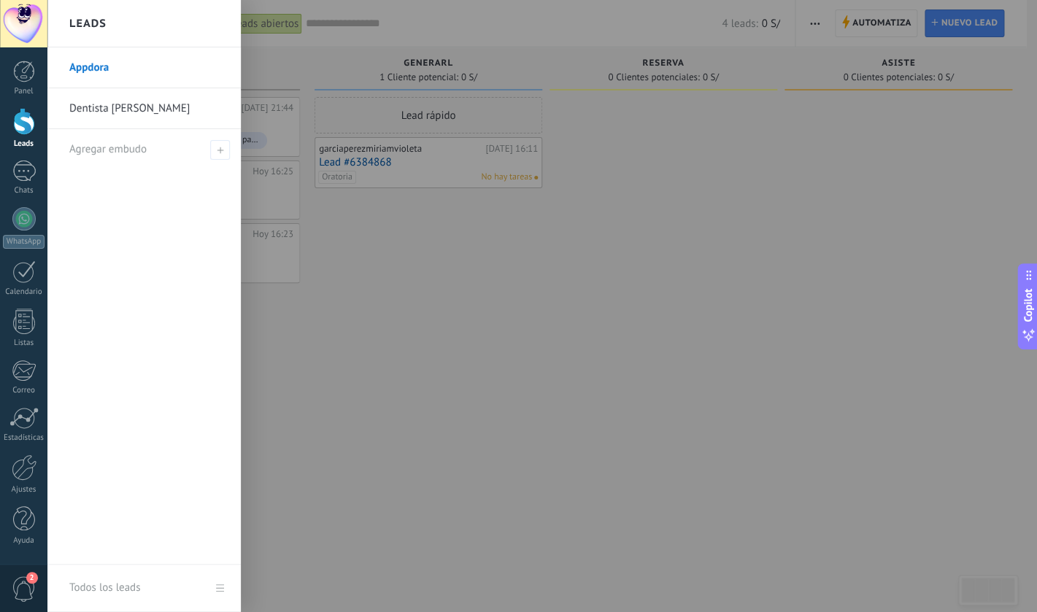
click at [149, 111] on link "Dentista [PERSON_NAME]" at bounding box center [147, 108] width 157 height 41
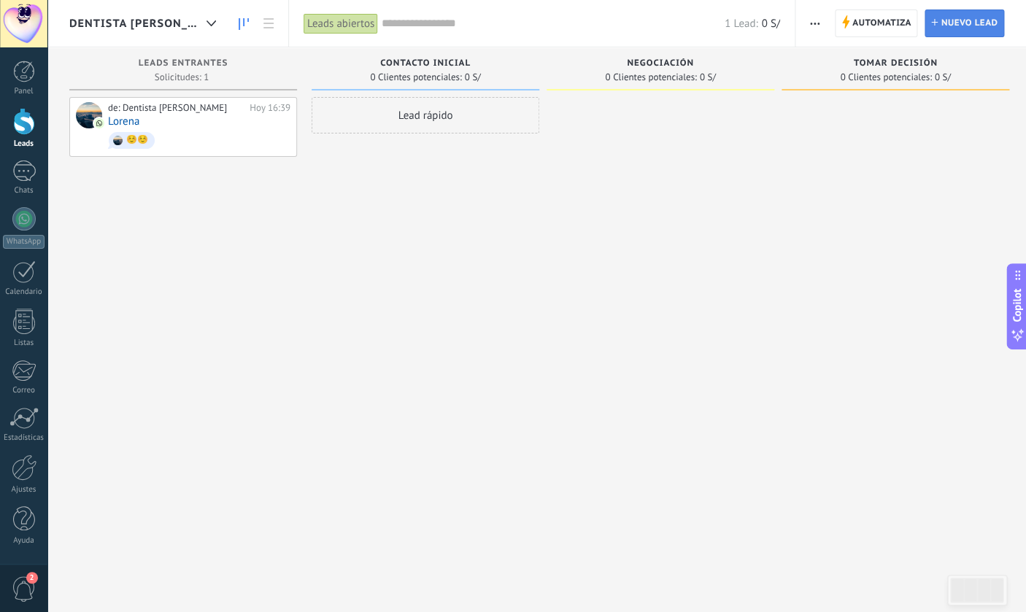
click at [954, 30] on span "Nuevo lead" at bounding box center [968, 23] width 57 height 26
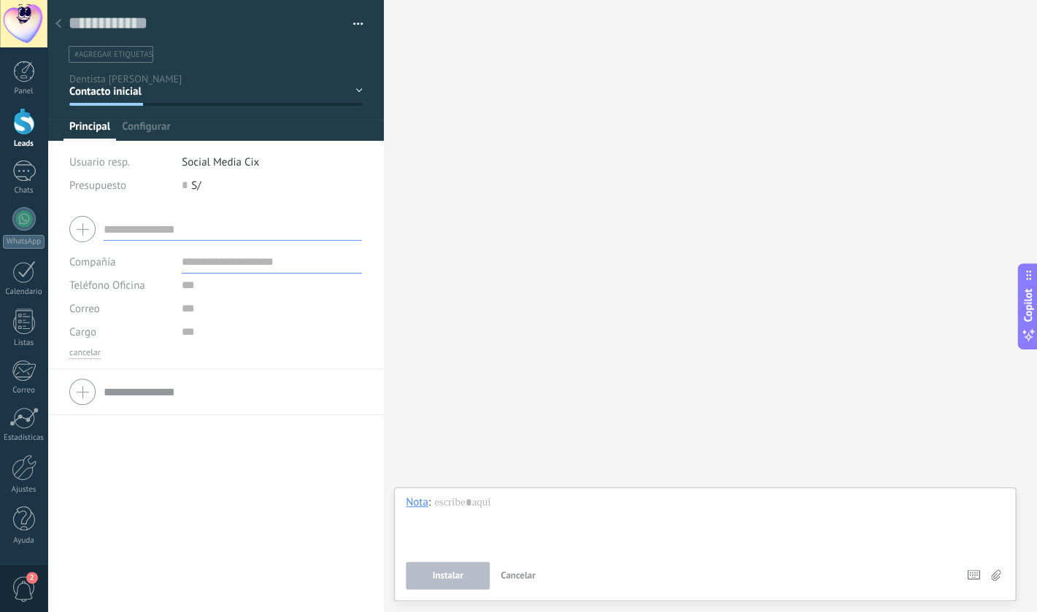
click at [58, 26] on use at bounding box center [58, 23] width 6 height 9
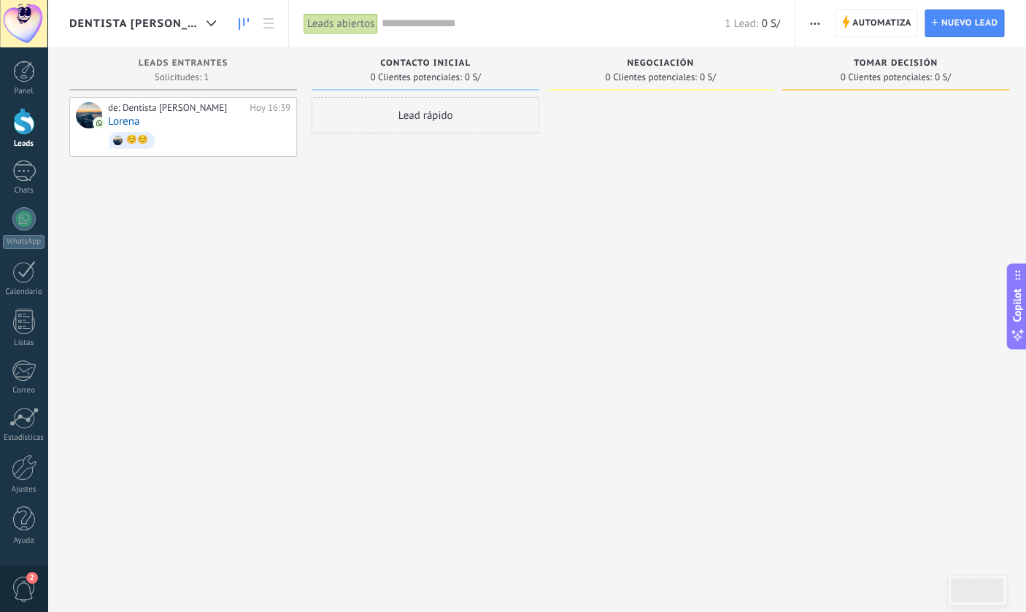
click at [452, 60] on span "Contacto inicial" at bounding box center [425, 63] width 90 height 10
click at [860, 23] on span "Automatiza" at bounding box center [881, 23] width 59 height 26
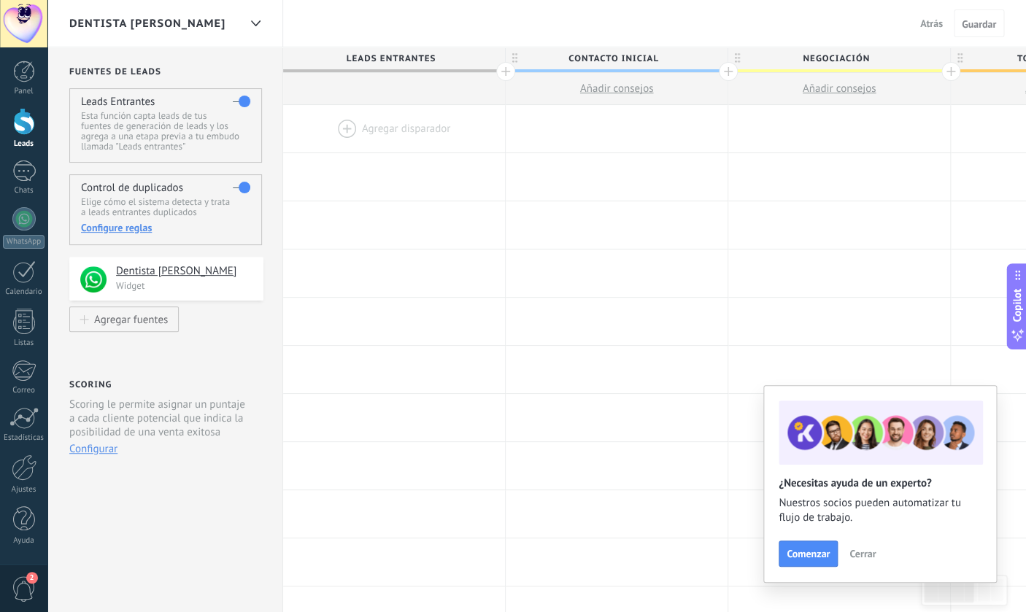
click at [590, 57] on span "Contacto inicial" at bounding box center [613, 58] width 215 height 23
click at [590, 57] on input "**********" at bounding box center [613, 58] width 193 height 22
type input "*********"
click at [835, 57] on span "Negociación" at bounding box center [835, 58] width 215 height 23
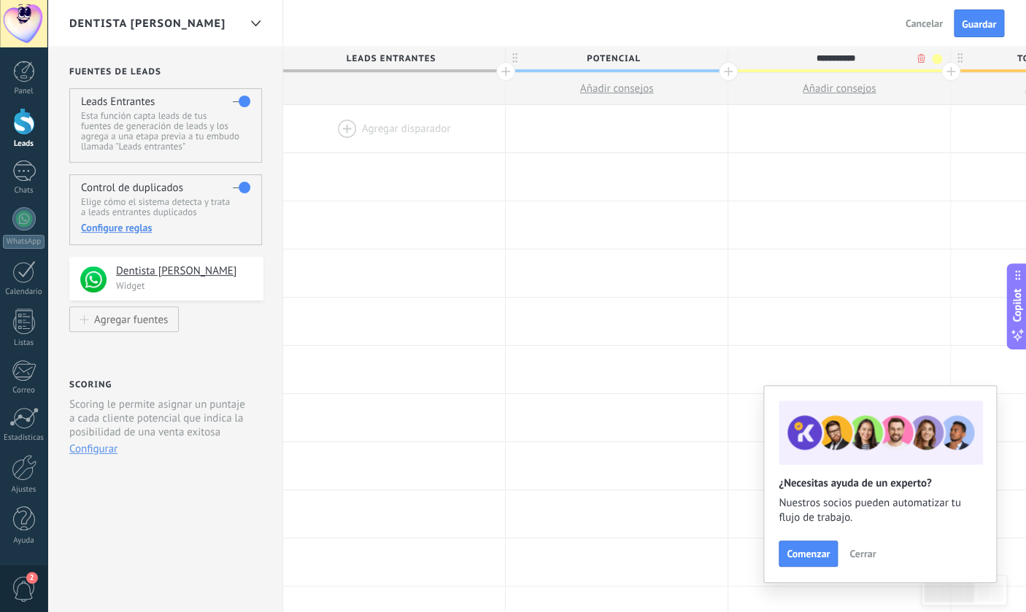
click at [835, 57] on input "**********" at bounding box center [835, 58] width 193 height 22
type input "**********"
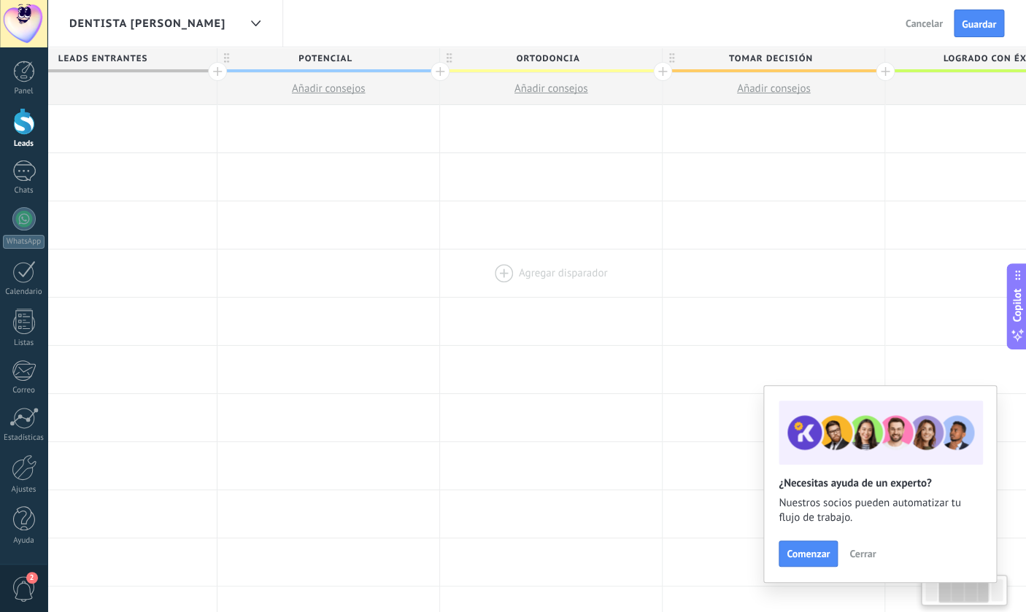
scroll to position [0, 314]
drag, startPoint x: 830, startPoint y: 265, endPoint x: 515, endPoint y: 259, distance: 314.5
click at [515, 259] on div at bounding box center [525, 273] width 222 height 47
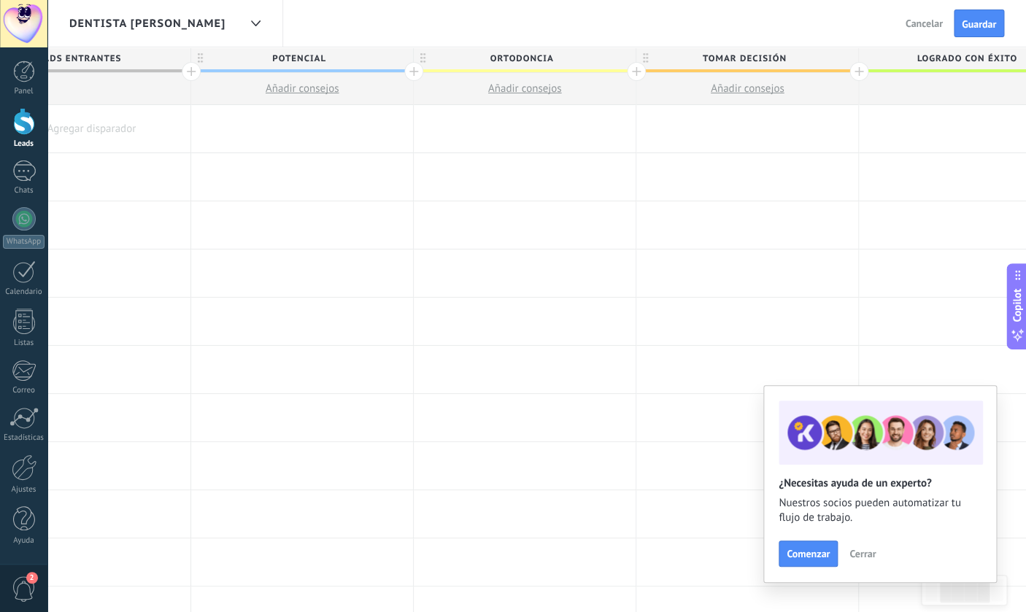
click at [713, 60] on span "Tomar decisión" at bounding box center [743, 58] width 215 height 23
click at [713, 60] on input "**********" at bounding box center [743, 58] width 193 height 22
type input "**********"
click at [857, 69] on div at bounding box center [858, 71] width 19 height 19
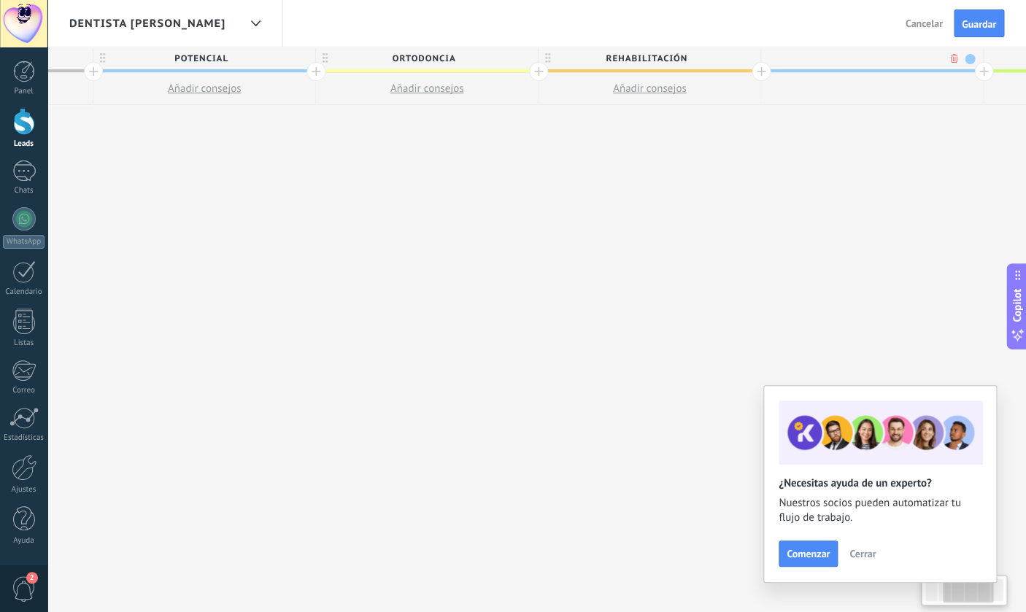
scroll to position [0, 422]
click at [958, 57] on span at bounding box center [959, 59] width 10 height 10
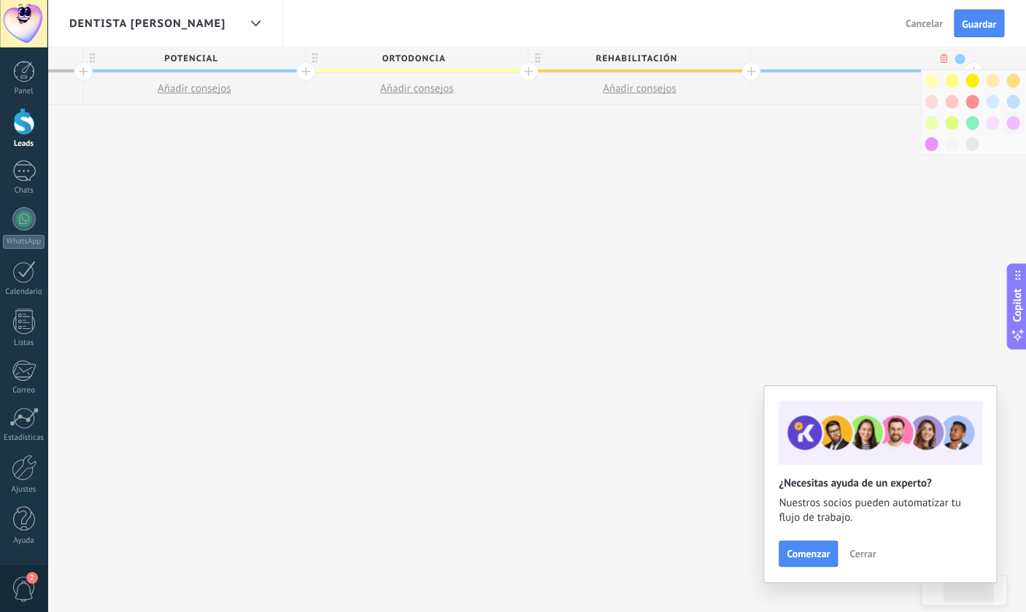
click at [1010, 120] on span at bounding box center [1012, 123] width 13 height 14
type input "****"
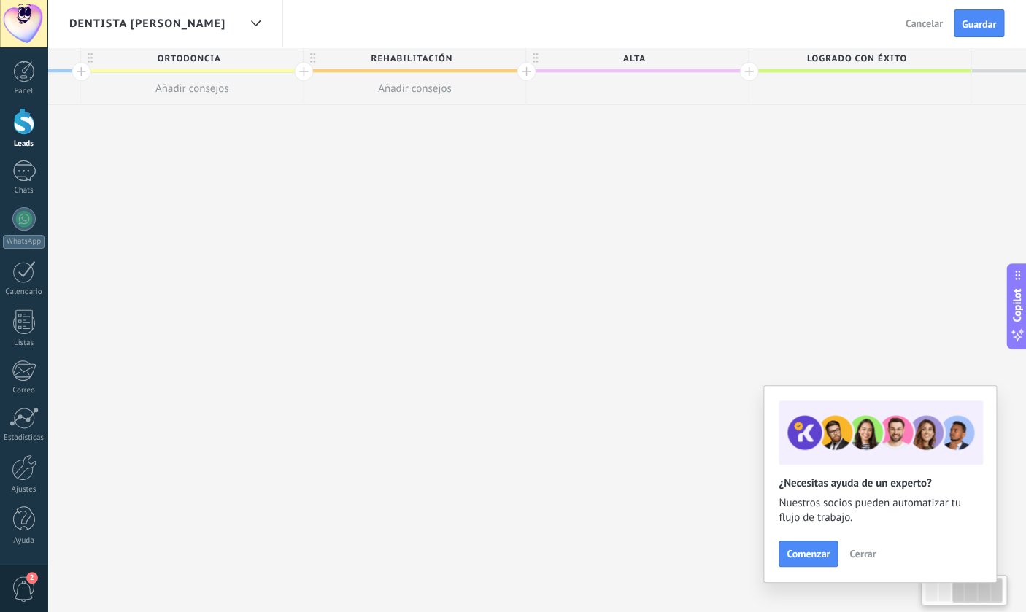
drag, startPoint x: 838, startPoint y: 215, endPoint x: 610, endPoint y: 188, distance: 229.2
click at [604, 193] on div "**********" at bounding box center [415, 329] width 1558 height 565
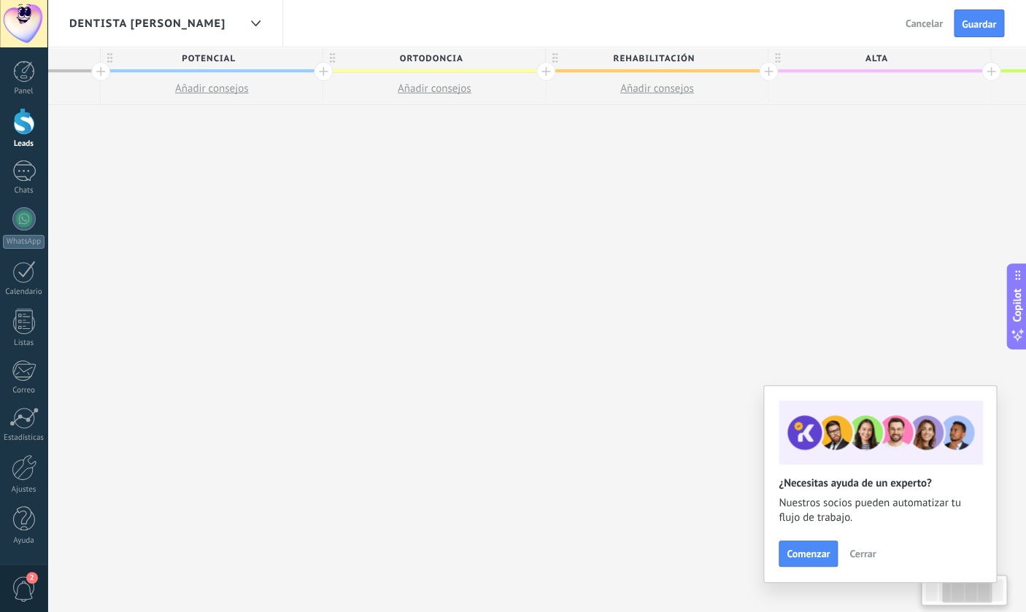
drag, startPoint x: 482, startPoint y: 207, endPoint x: 670, endPoint y: 218, distance: 188.6
click at [679, 220] on div "**********" at bounding box center [657, 329] width 1558 height 565
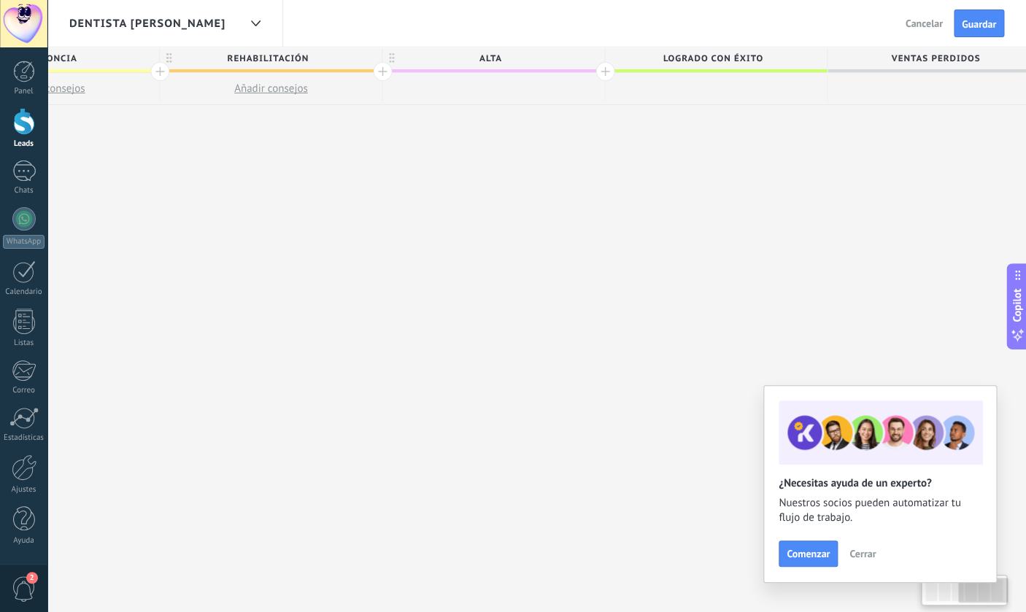
scroll to position [0, 815]
drag, startPoint x: 853, startPoint y: 196, endPoint x: 485, endPoint y: 195, distance: 367.7
click at [485, 195] on div "**********" at bounding box center [247, 329] width 1558 height 565
click at [879, 58] on span "Ventas Perdidos" at bounding box center [910, 58] width 215 height 23
click at [879, 58] on input "**********" at bounding box center [910, 58] width 193 height 22
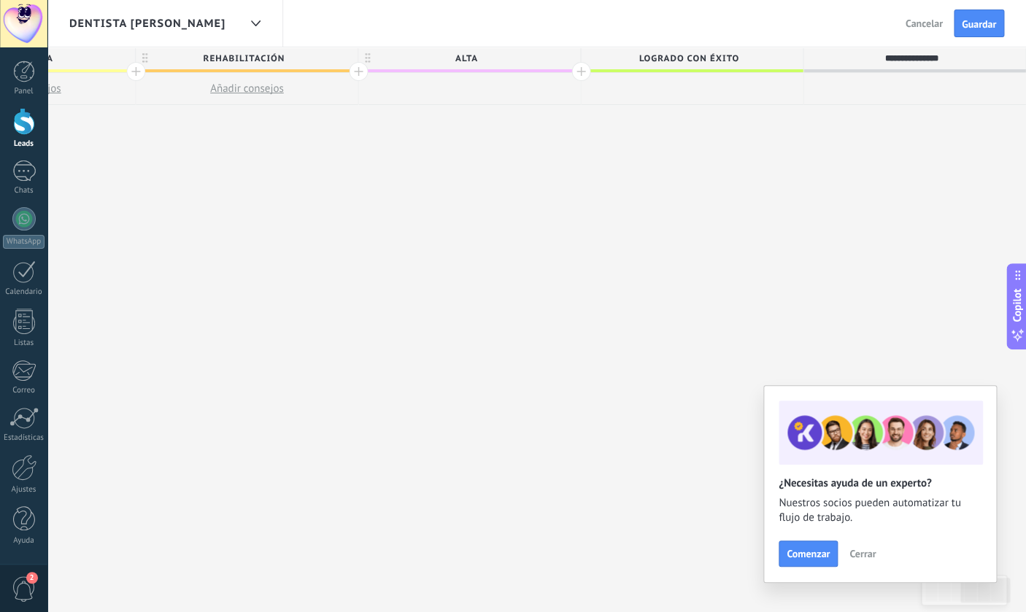
click at [879, 58] on input "**********" at bounding box center [910, 58] width 193 height 22
type input "**********"
click at [685, 65] on span "Logrado con éxito" at bounding box center [688, 58] width 215 height 23
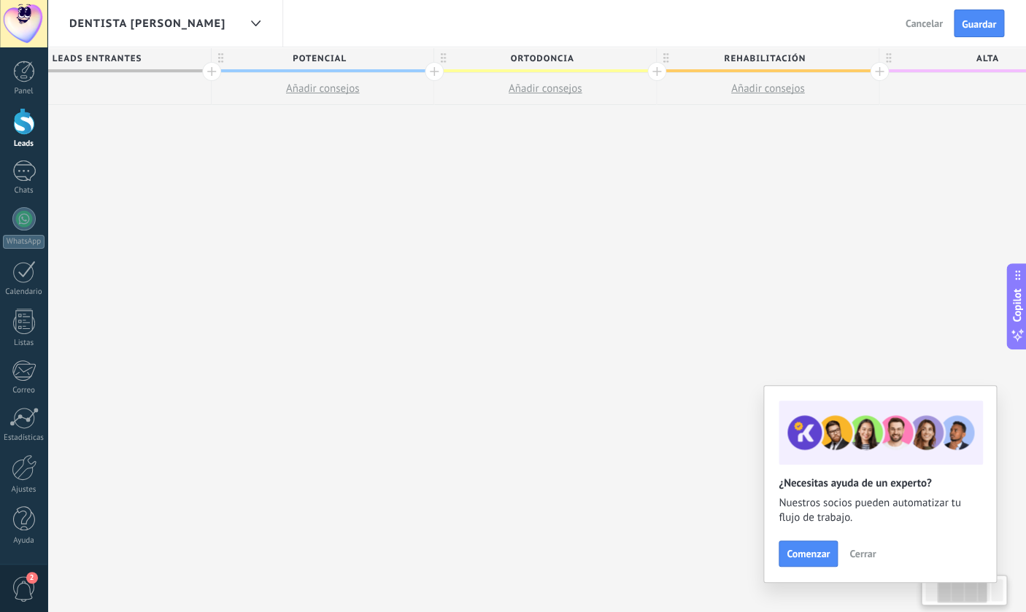
drag, startPoint x: 534, startPoint y: 174, endPoint x: 995, endPoint y: 176, distance: 461.1
click at [995, 176] on div "**********" at bounding box center [768, 329] width 1558 height 565
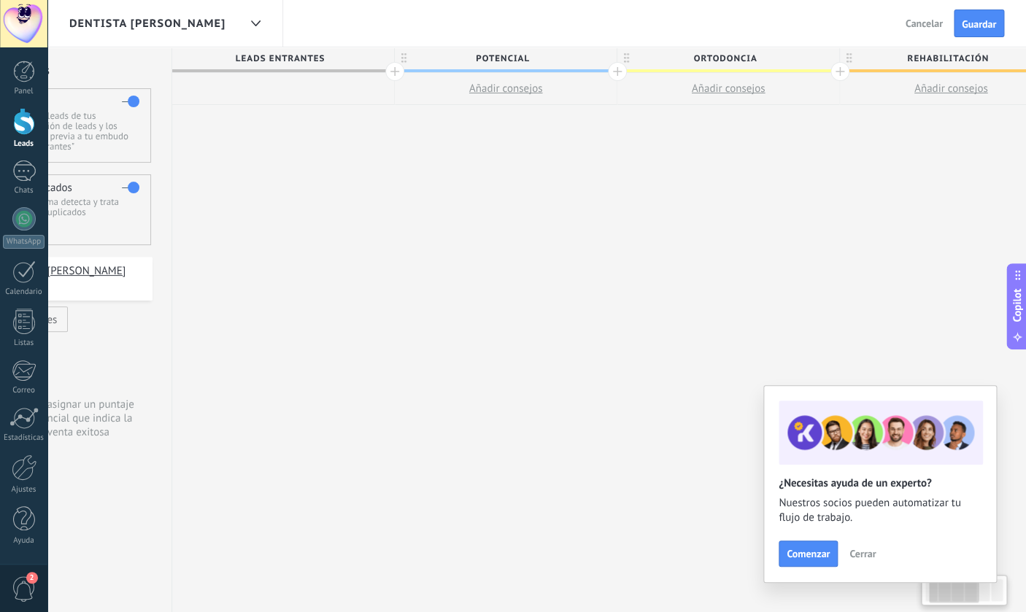
scroll to position [0, 110]
drag, startPoint x: 593, startPoint y: 170, endPoint x: 774, endPoint y: 175, distance: 181.0
click at [774, 175] on div "**********" at bounding box center [952, 329] width 1558 height 565
click at [308, 56] on span "Leads Entrantes" at bounding box center [280, 58] width 215 height 23
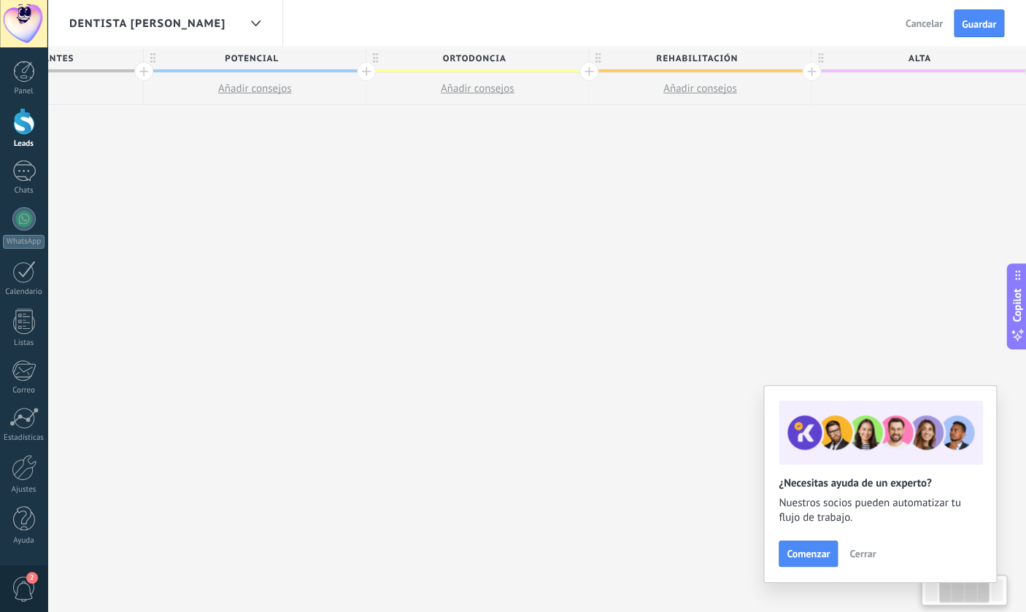
drag, startPoint x: 633, startPoint y: 190, endPoint x: 362, endPoint y: 175, distance: 271.8
click at [362, 175] on div "**********" at bounding box center [700, 329] width 1558 height 565
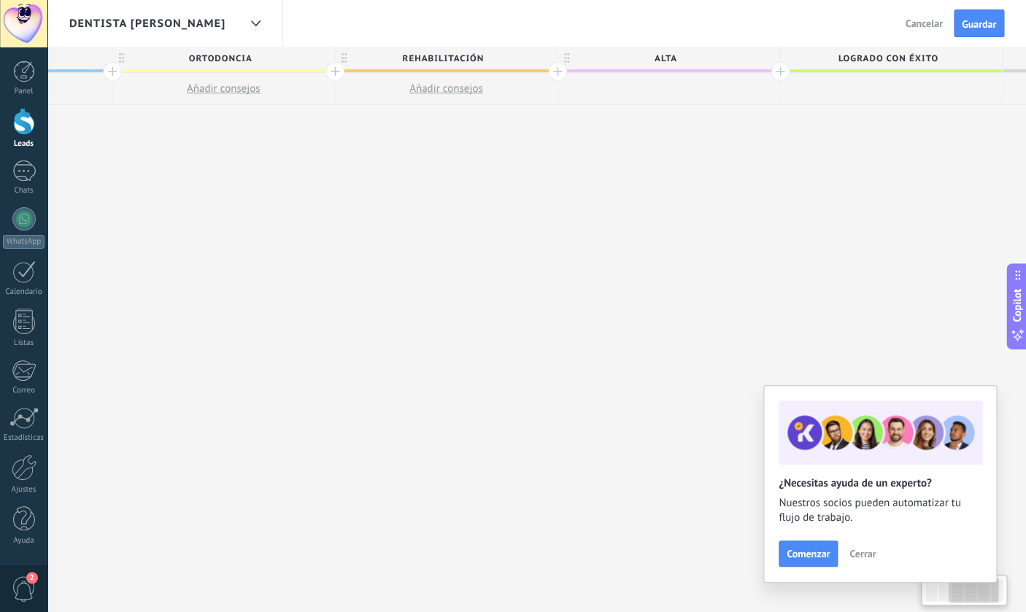
drag, startPoint x: 691, startPoint y: 199, endPoint x: 457, endPoint y: 183, distance: 234.0
click at [457, 183] on div "**********" at bounding box center [446, 329] width 1558 height 565
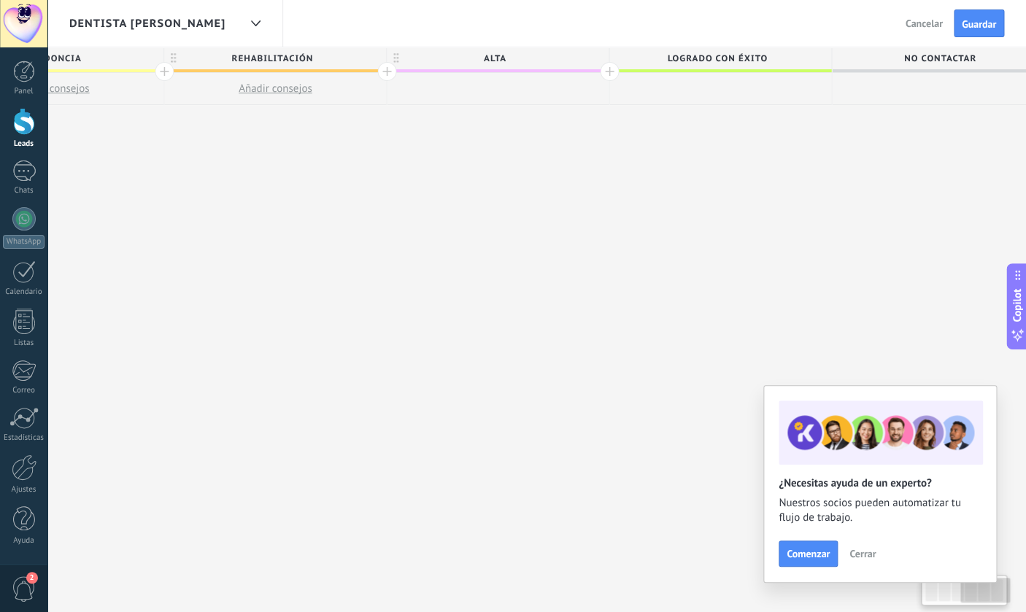
scroll to position [0, 815]
drag, startPoint x: 749, startPoint y: 181, endPoint x: 542, endPoint y: 170, distance: 207.5
click at [538, 172] on div "**********" at bounding box center [247, 329] width 1558 height 565
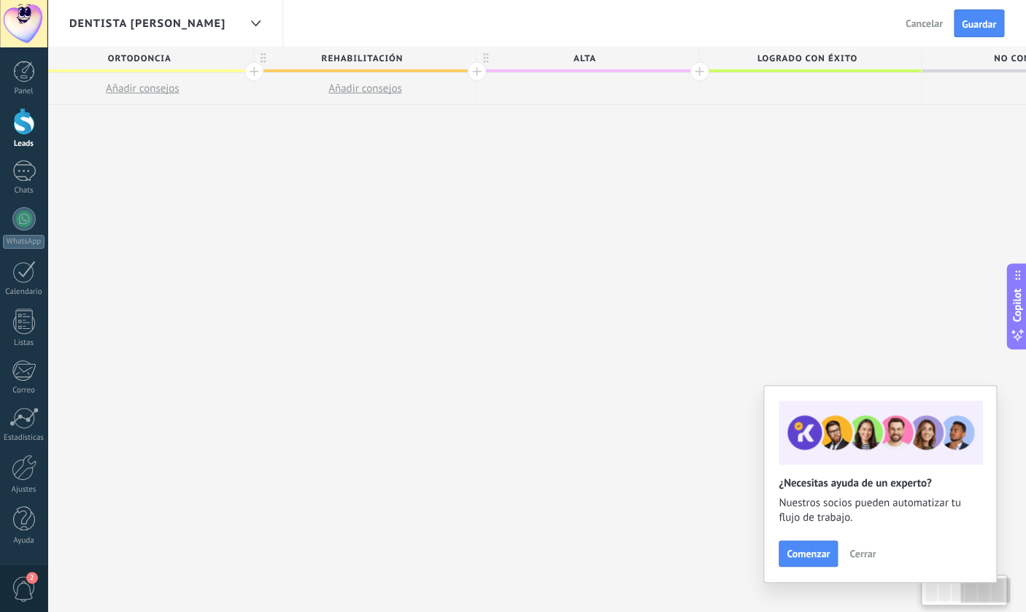
scroll to position [0, 598]
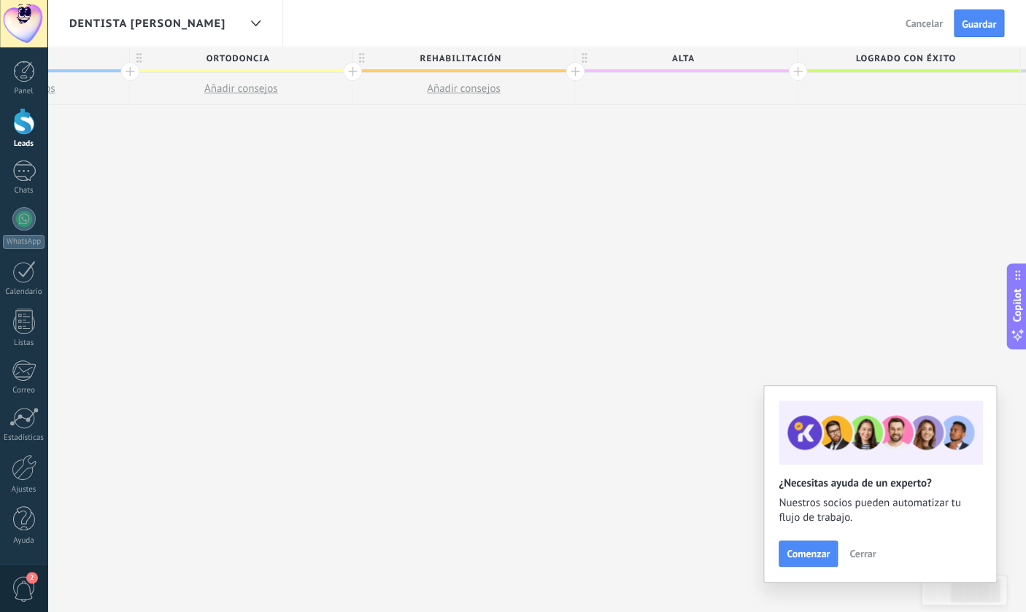
drag, startPoint x: 550, startPoint y: 249, endPoint x: 692, endPoint y: 261, distance: 142.8
click at [692, 261] on div "**********" at bounding box center [464, 329] width 1558 height 565
click at [714, 63] on span "Alta" at bounding box center [682, 58] width 215 height 23
type input "**********"
click at [921, 60] on span "Logrado con éxito" at bounding box center [904, 58] width 215 height 23
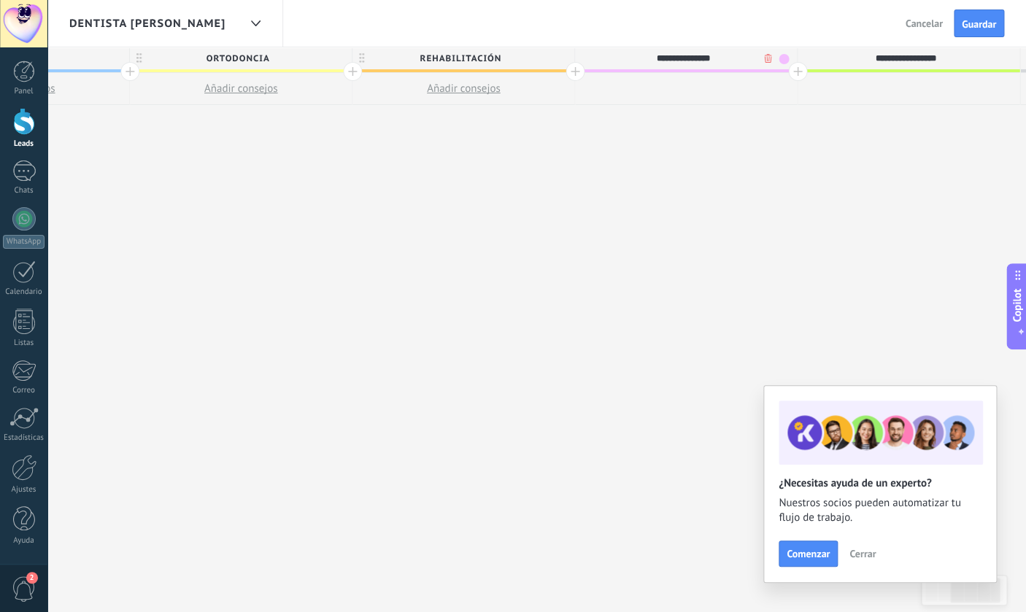
click at [921, 60] on input "**********" at bounding box center [904, 58] width 193 height 22
type input "**********"
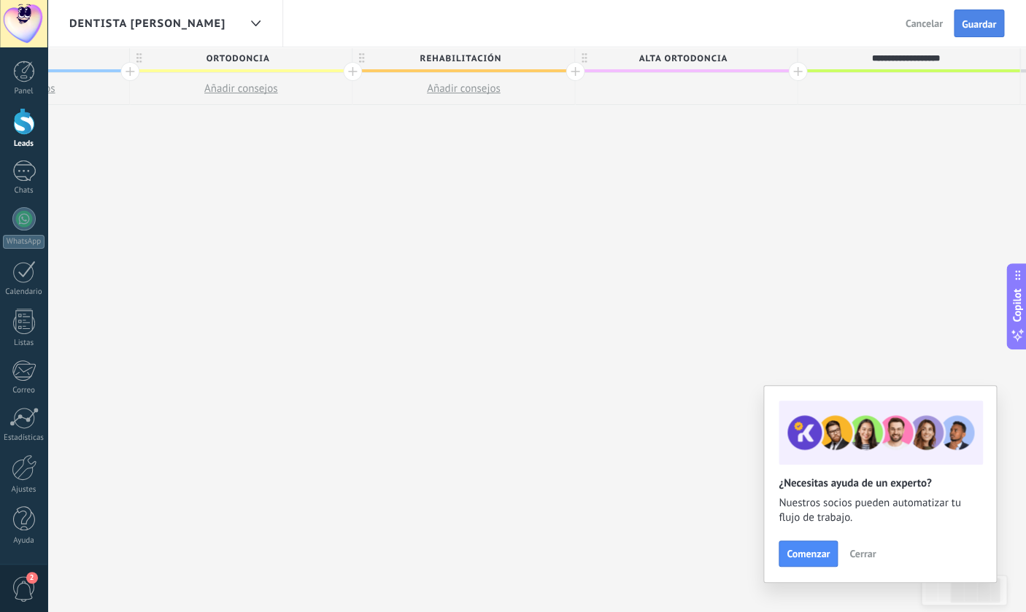
click at [979, 19] on span "Guardar" at bounding box center [979, 24] width 34 height 10
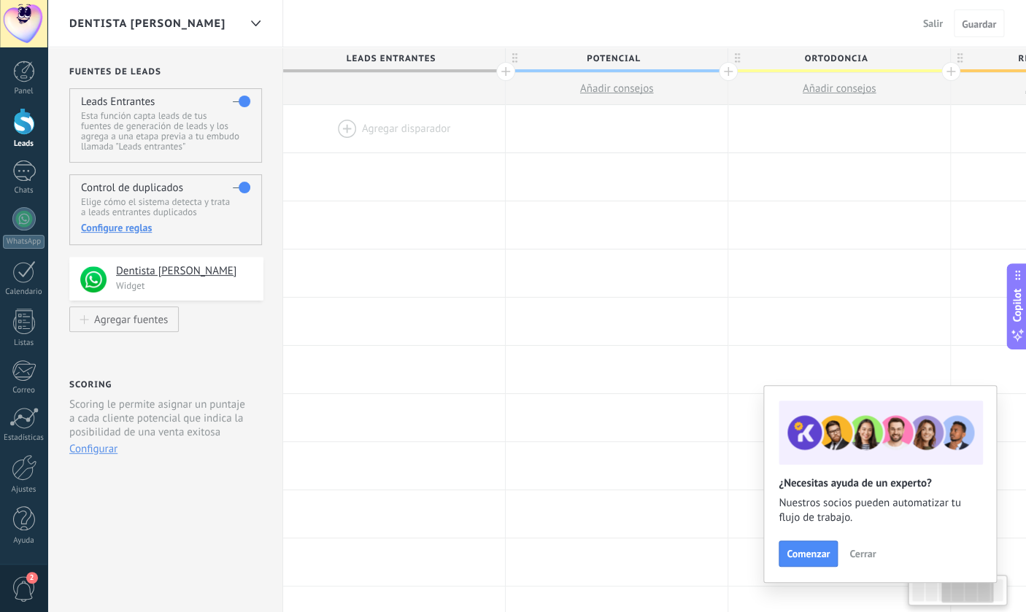
scroll to position [0, 598]
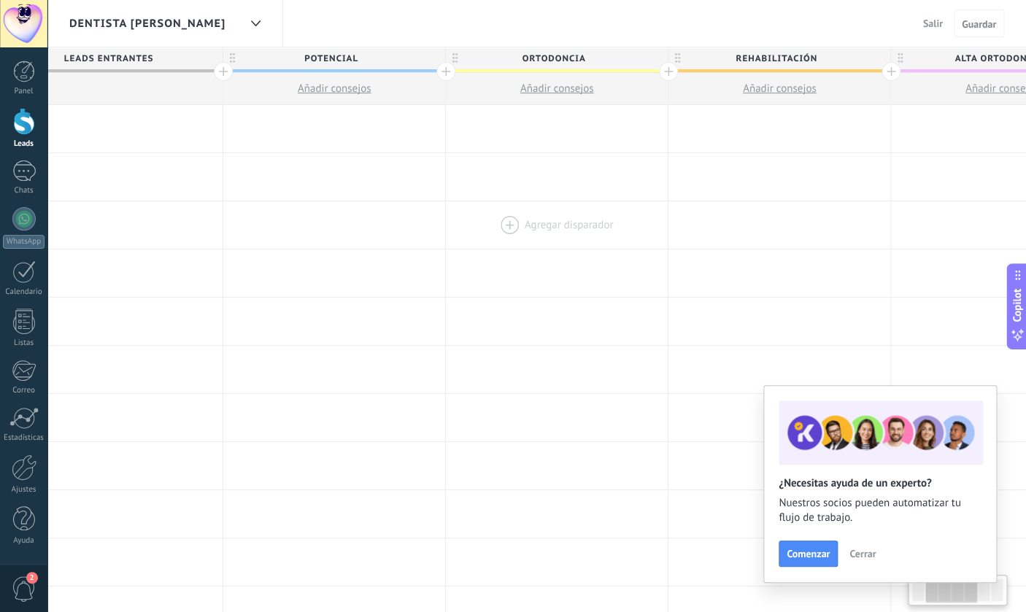
drag, startPoint x: 213, startPoint y: 196, endPoint x: 526, endPoint y: 215, distance: 313.5
click at [526, 215] on div "**********" at bounding box center [780, 610] width 1558 height 1011
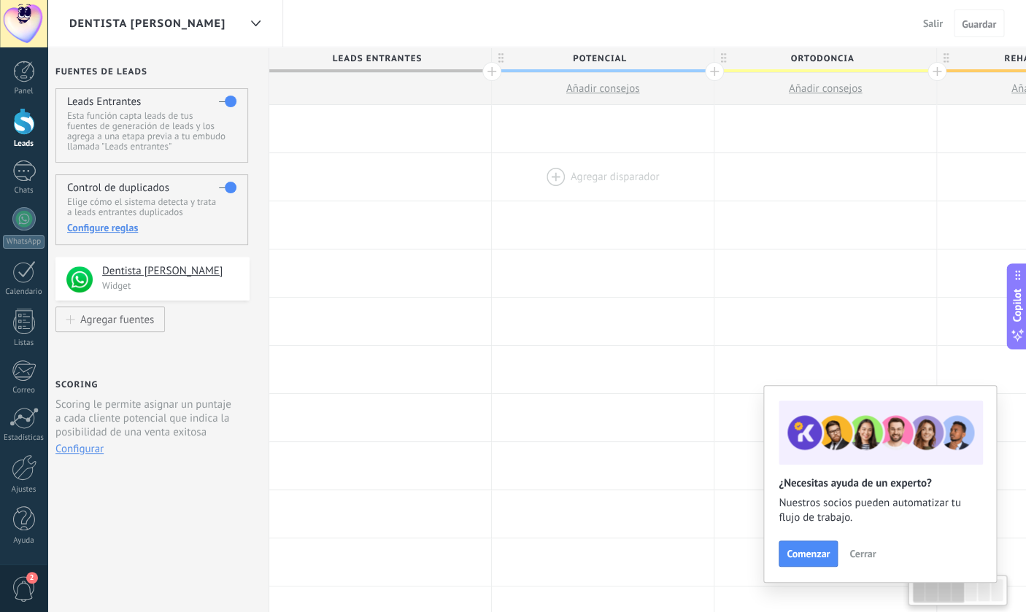
drag, startPoint x: 304, startPoint y: 180, endPoint x: 566, endPoint y: 189, distance: 262.8
click at [566, 190] on div at bounding box center [603, 176] width 222 height 47
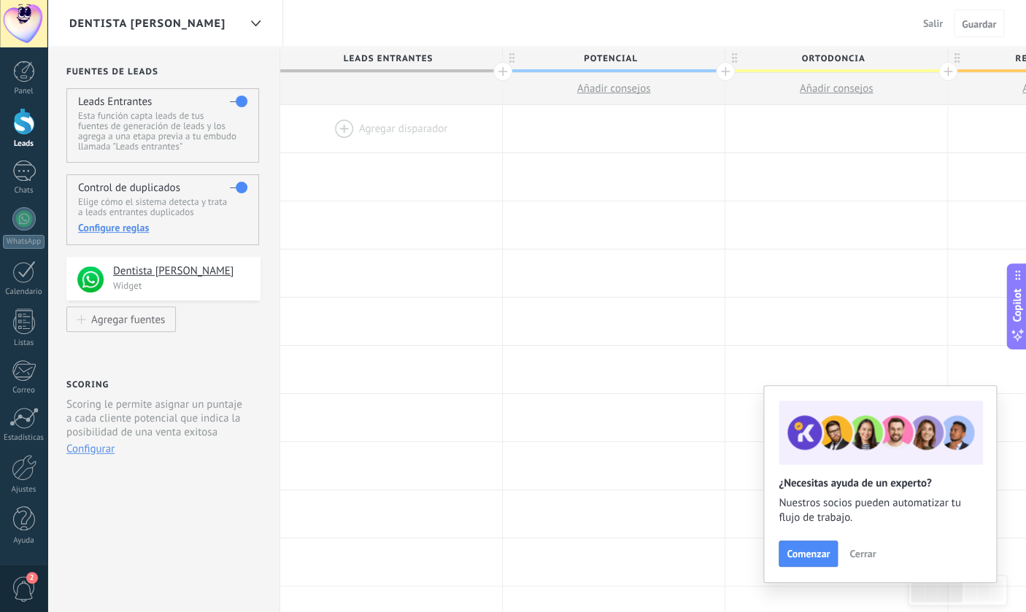
click at [935, 28] on span "Salir" at bounding box center [933, 23] width 20 height 13
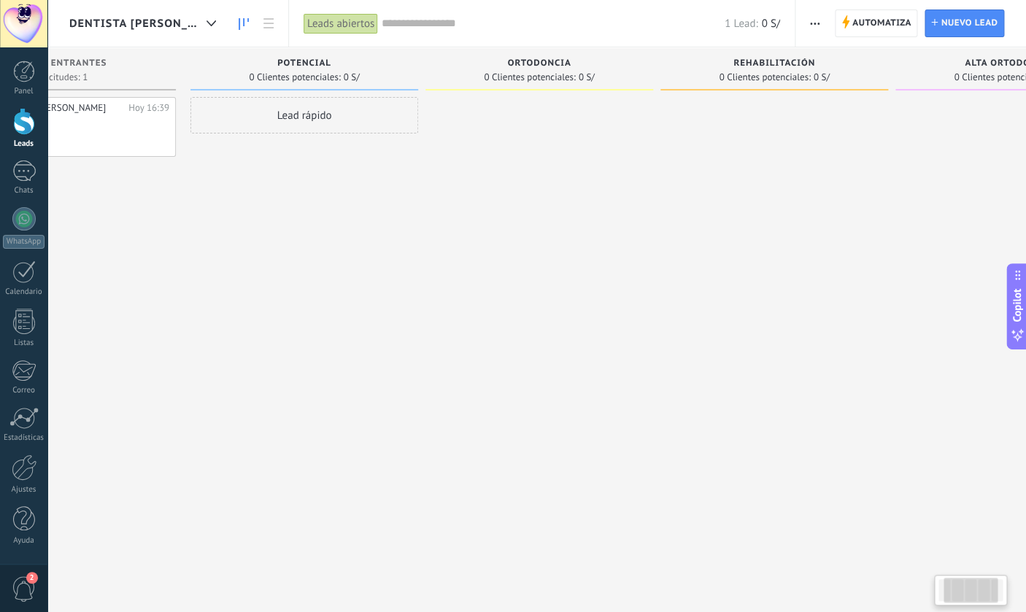
scroll to position [0, 152]
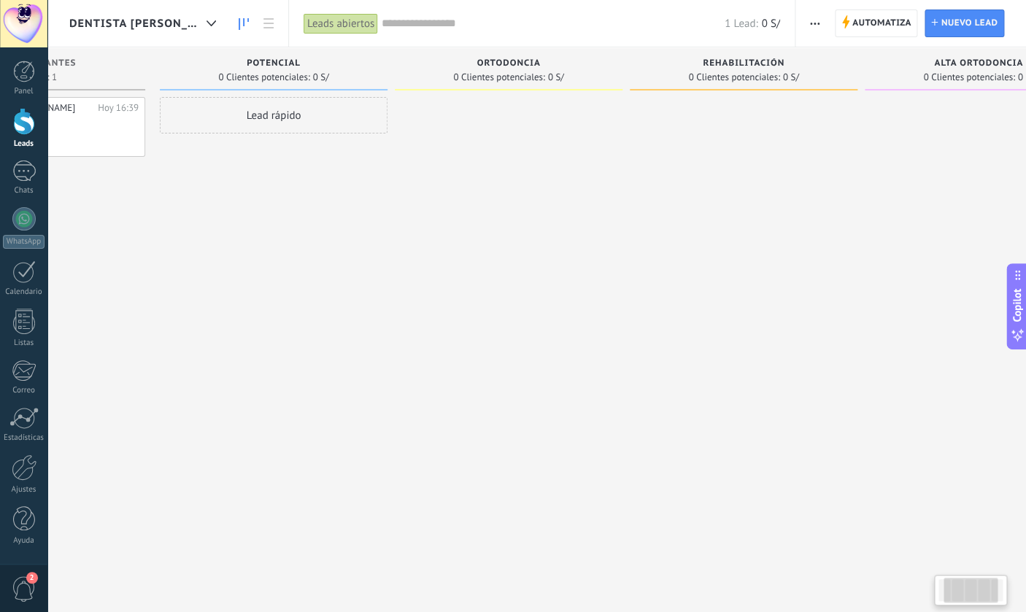
drag, startPoint x: 498, startPoint y: 227, endPoint x: 407, endPoint y: 226, distance: 91.2
click at [406, 226] on div at bounding box center [509, 308] width 228 height 422
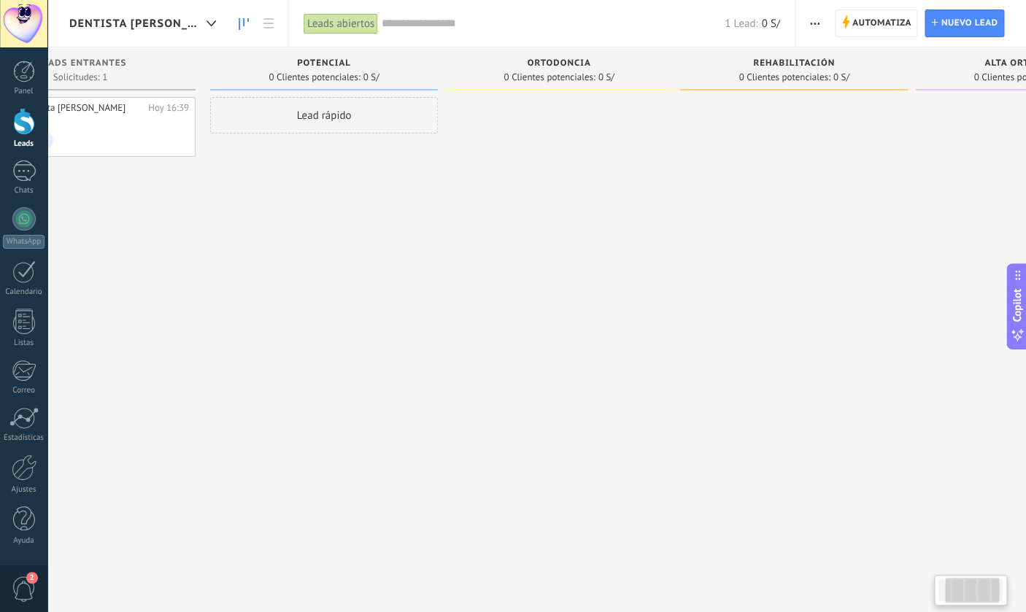
scroll to position [0, 0]
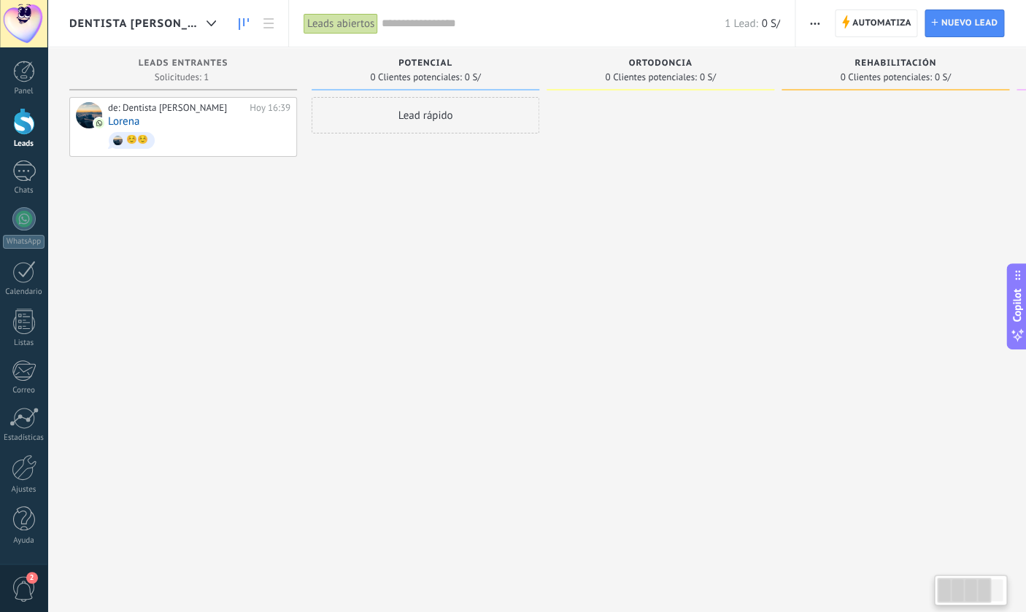
drag, startPoint x: 203, startPoint y: 263, endPoint x: 363, endPoint y: 263, distance: 159.8
click at [363, 263] on div "Lead rápido" at bounding box center [426, 308] width 228 height 422
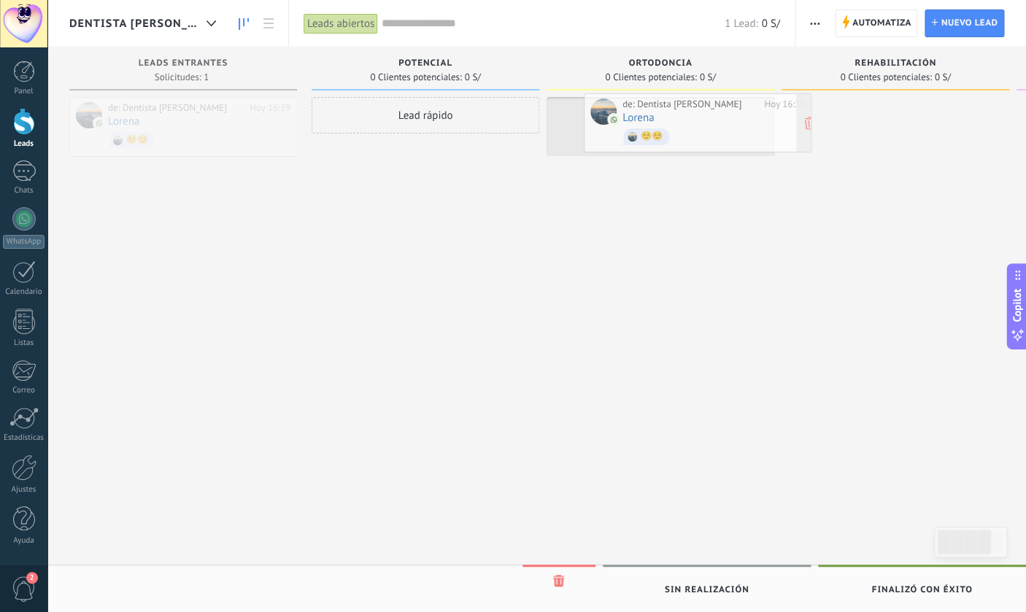
drag, startPoint x: 215, startPoint y: 137, endPoint x: 730, endPoint y: 134, distance: 514.4
click at [730, 134] on div "Dentista [PERSON_NAME] Leads abiertos Aplicar 1 Lead: 0 S/ Leads abiertos Mis l…" at bounding box center [536, 318] width 978 height 637
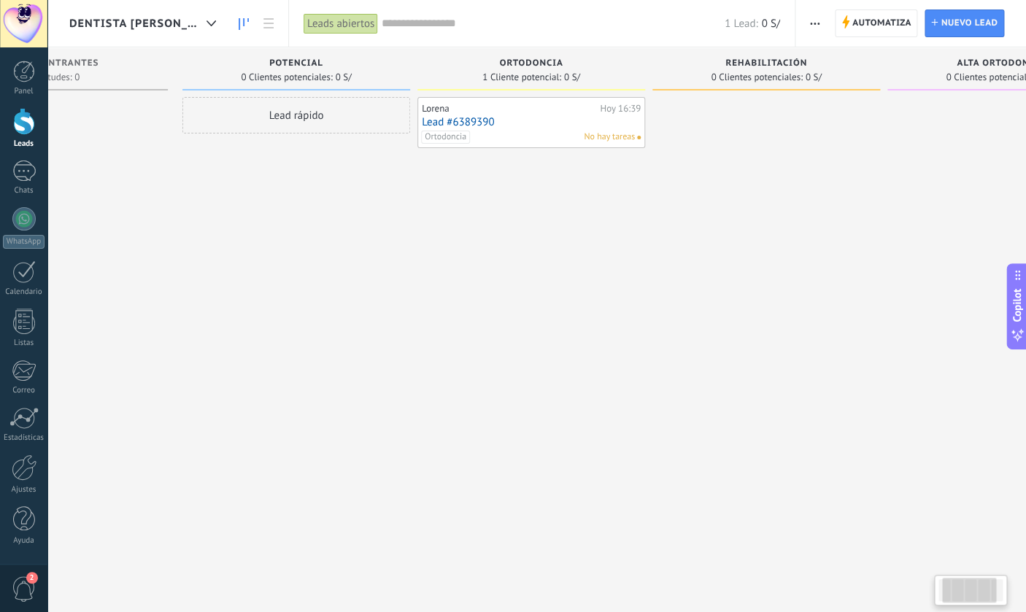
drag, startPoint x: 730, startPoint y: 233, endPoint x: 555, endPoint y: 198, distance: 178.6
click at [587, 220] on div "[PERSON_NAME][DATE] 16:39 Lead #6389390 Ortodoncia No hay tareas" at bounding box center [531, 308] width 228 height 422
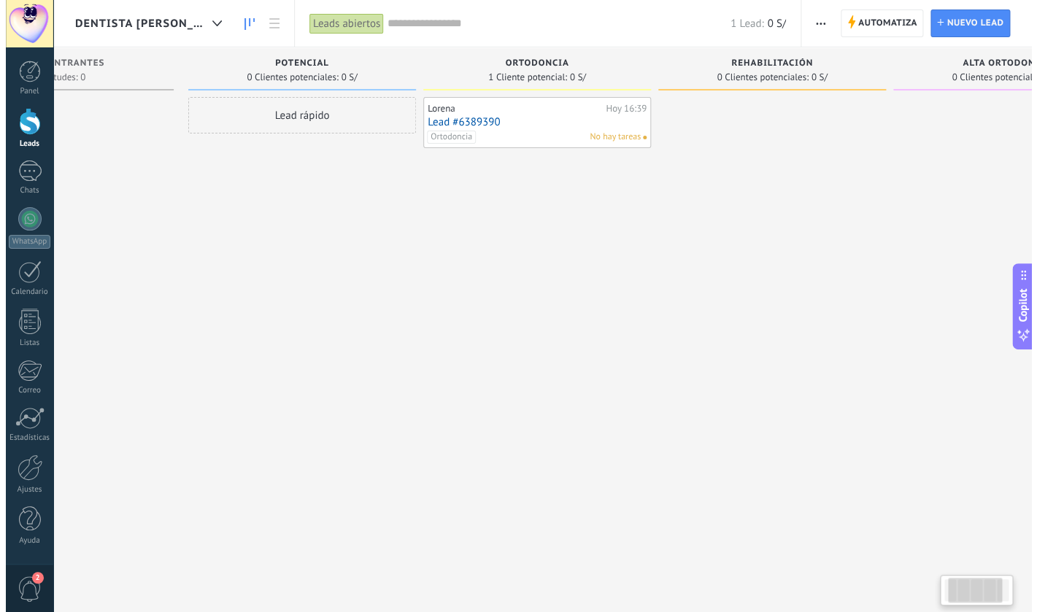
scroll to position [0, 144]
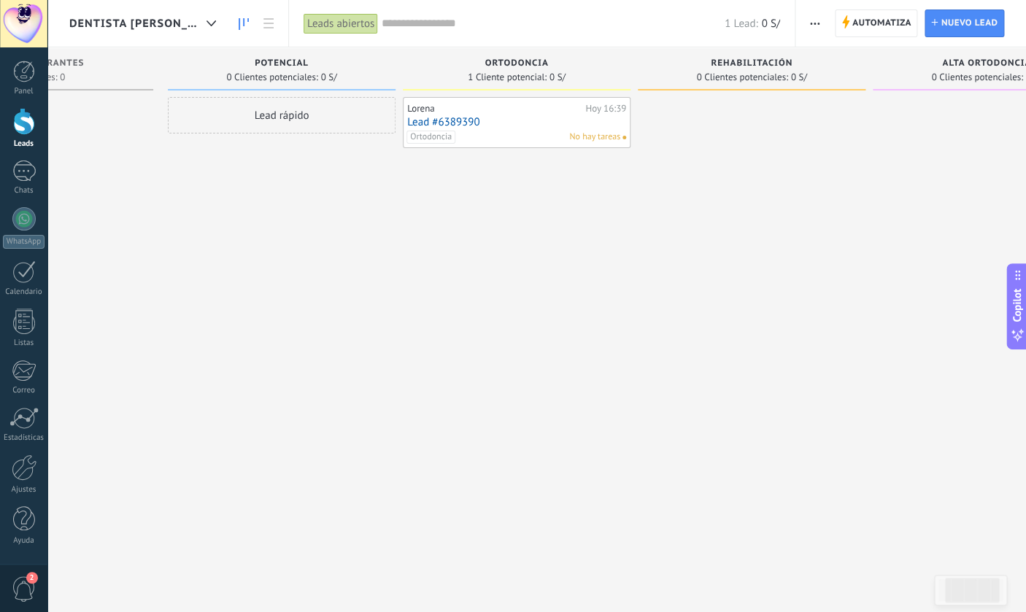
click at [506, 114] on div "Lorena" at bounding box center [494, 109] width 174 height 12
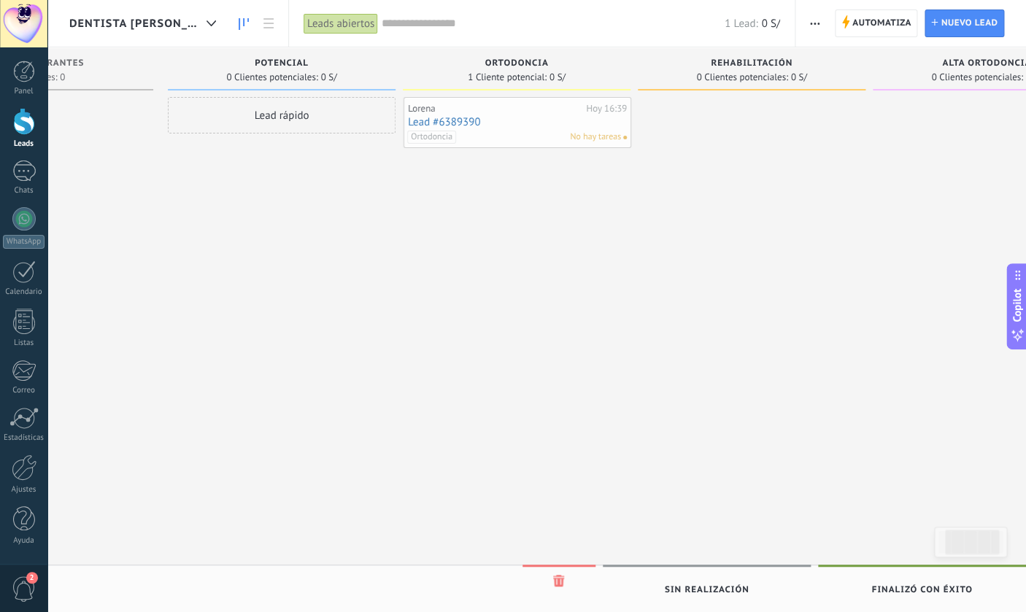
click at [417, 112] on div "Dentista [PERSON_NAME] Leads abiertos Aplicar 1 Lead: 0 S/ Leads abiertos Mis l…" at bounding box center [536, 318] width 978 height 637
click at [417, 112] on div "Lorena" at bounding box center [494, 109] width 174 height 12
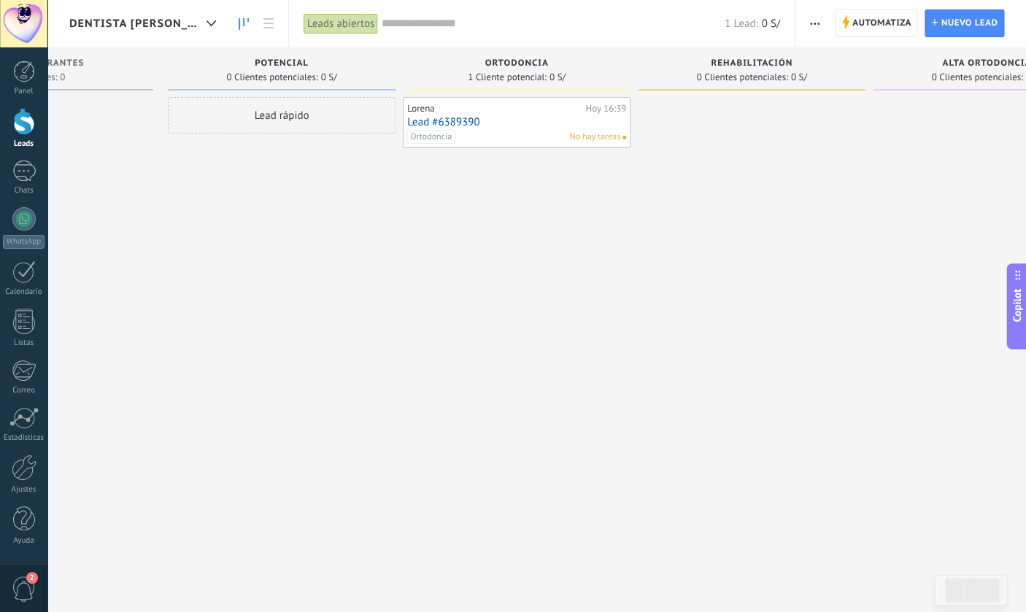
click at [533, 134] on div "Ortodoncia No hay tareas" at bounding box center [513, 137] width 214 height 13
click at [464, 125] on link "Lead #6389390" at bounding box center [516, 122] width 219 height 12
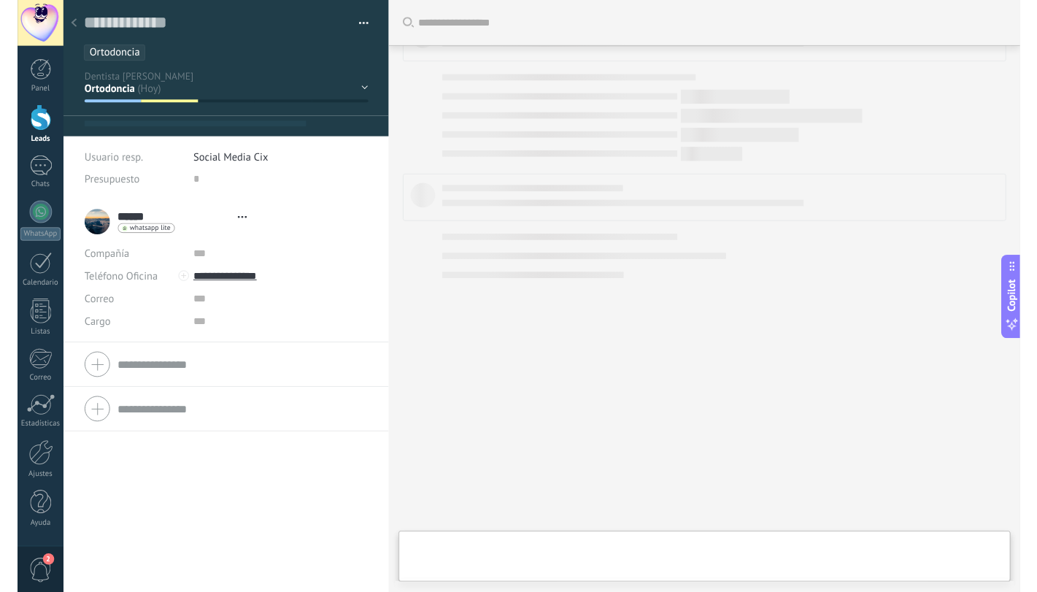
scroll to position [22, 0]
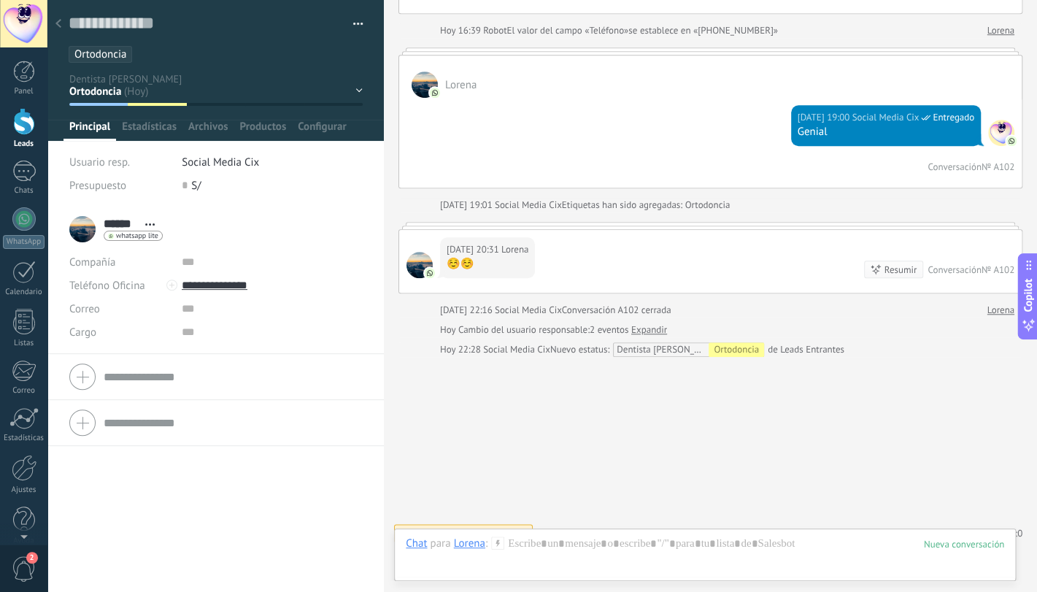
type textarea "**********"
